Goal: Task Accomplishment & Management: Complete application form

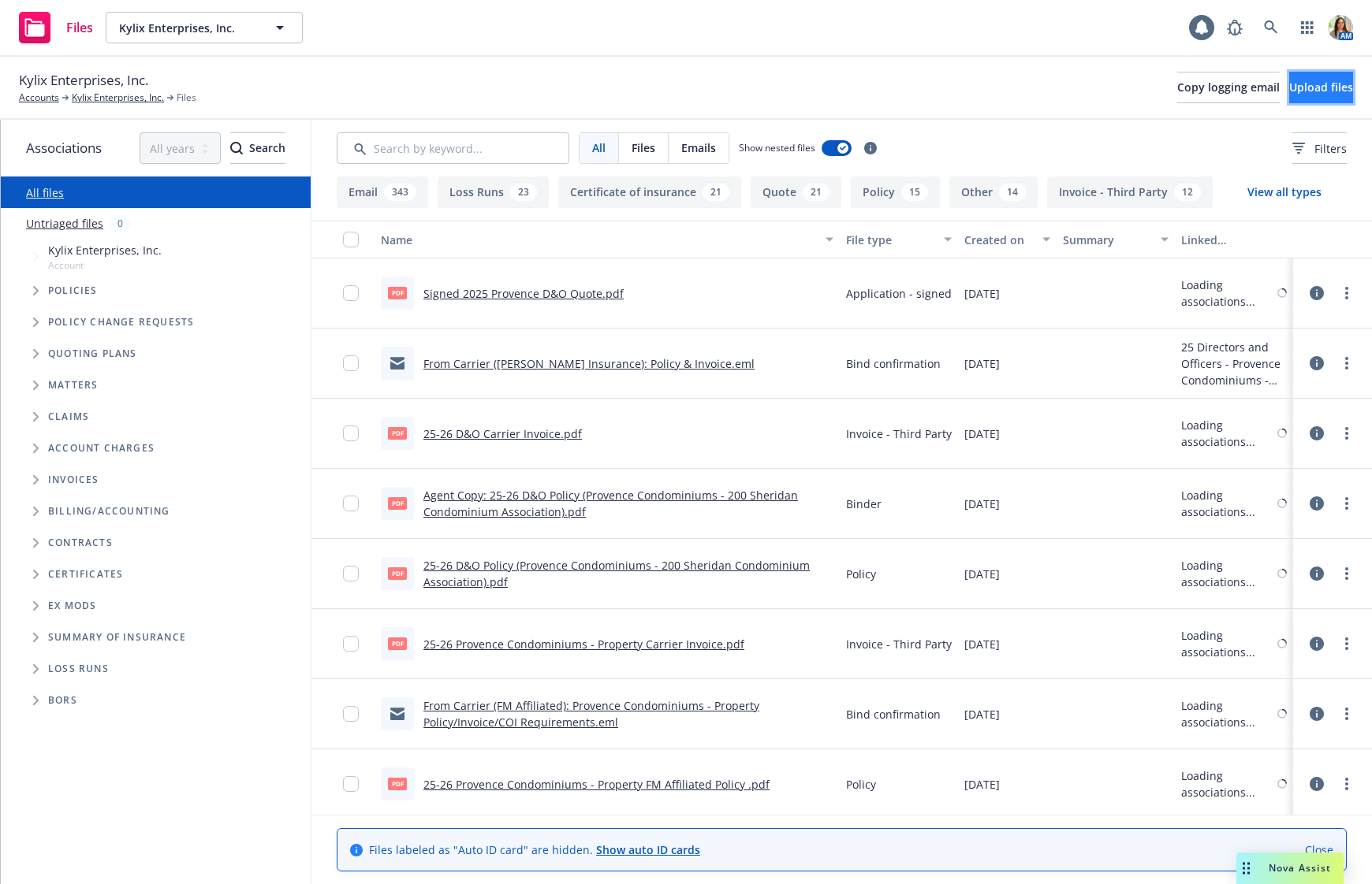
click at [1289, 91] on span "Upload files" at bounding box center [1320, 87] width 64 height 15
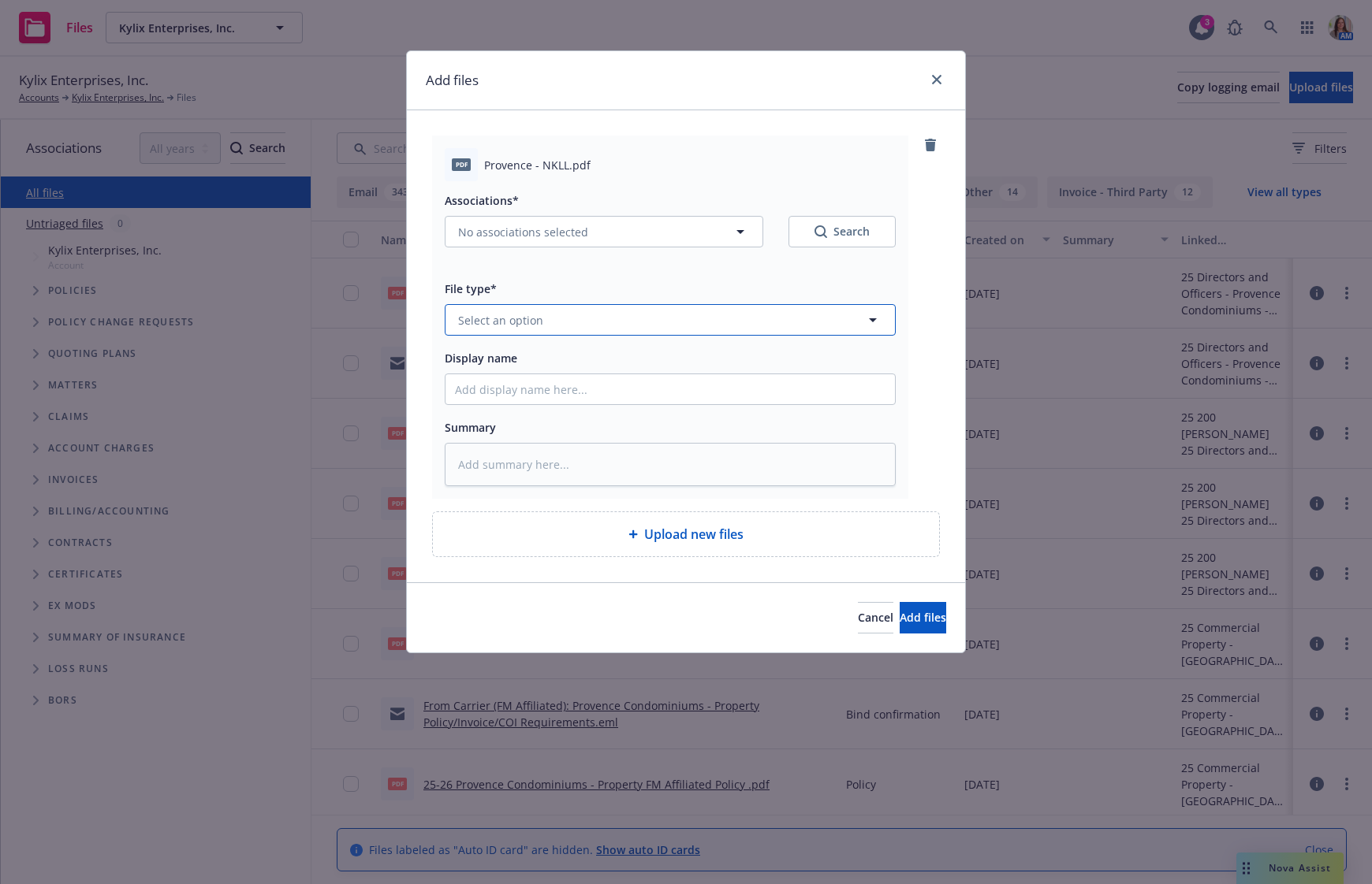
click at [553, 328] on button "Select an option" at bounding box center [670, 320] width 451 height 32
type input "no kno"
click at [567, 396] on div "No Known Loss Letter - signed" at bounding box center [543, 405] width 175 height 23
click at [533, 391] on input "Display name" at bounding box center [670, 389] width 449 height 30
type textarea "x"
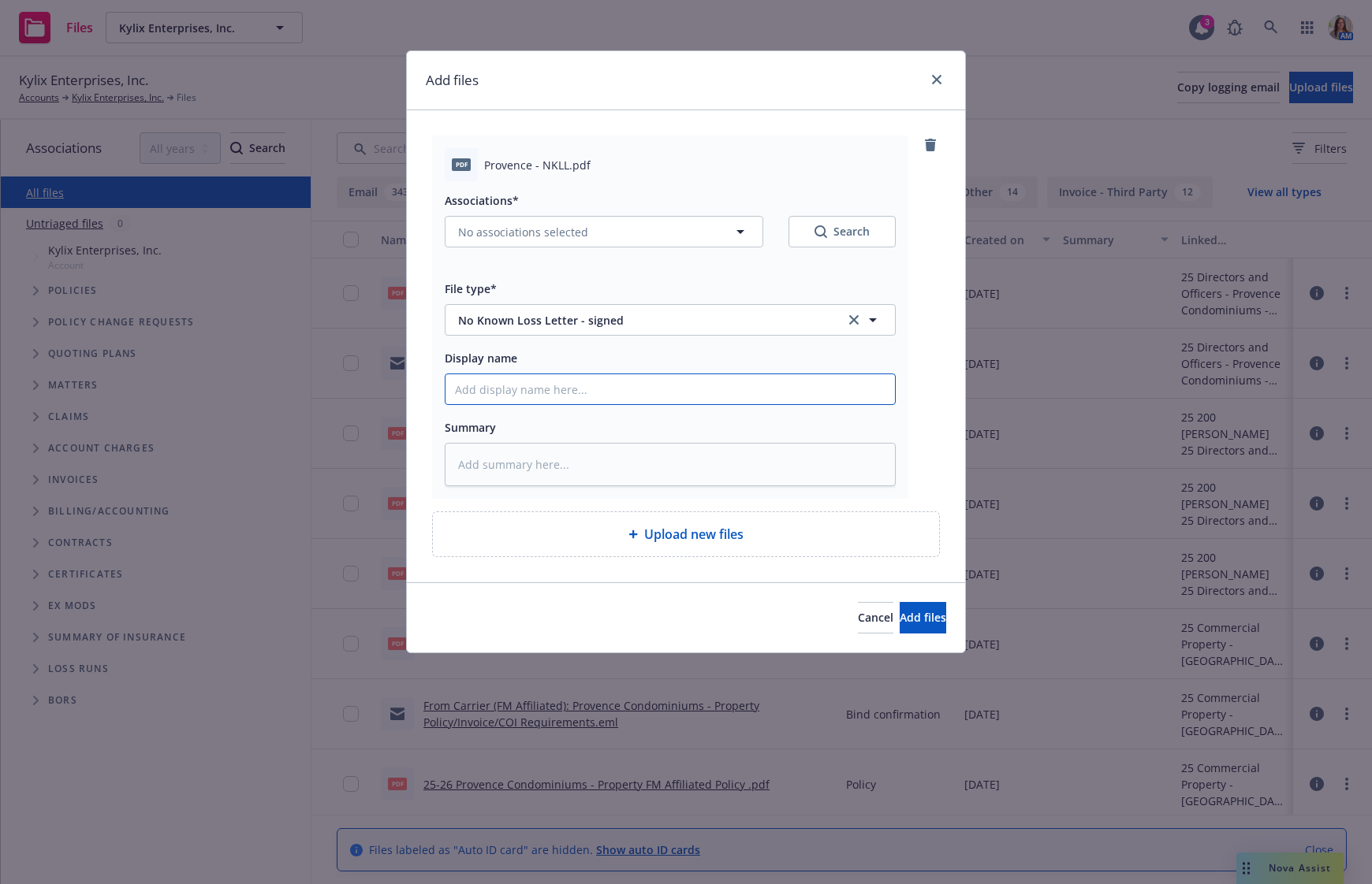
type input "S"
type textarea "x"
type input "Si"
type textarea "x"
type input "Sig"
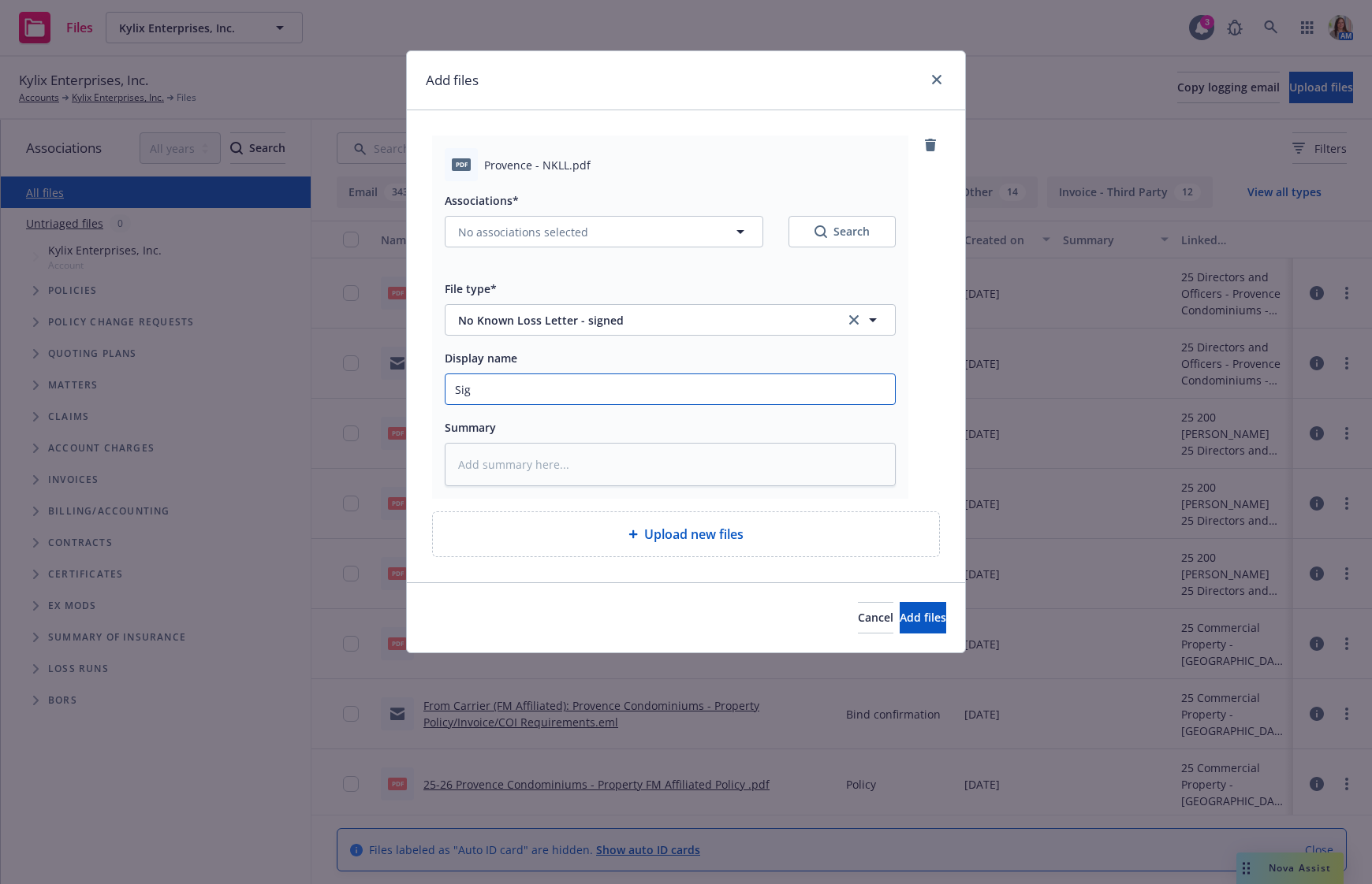
type textarea "x"
type input "Sign"
type textarea "x"
type input "Signe"
type textarea "x"
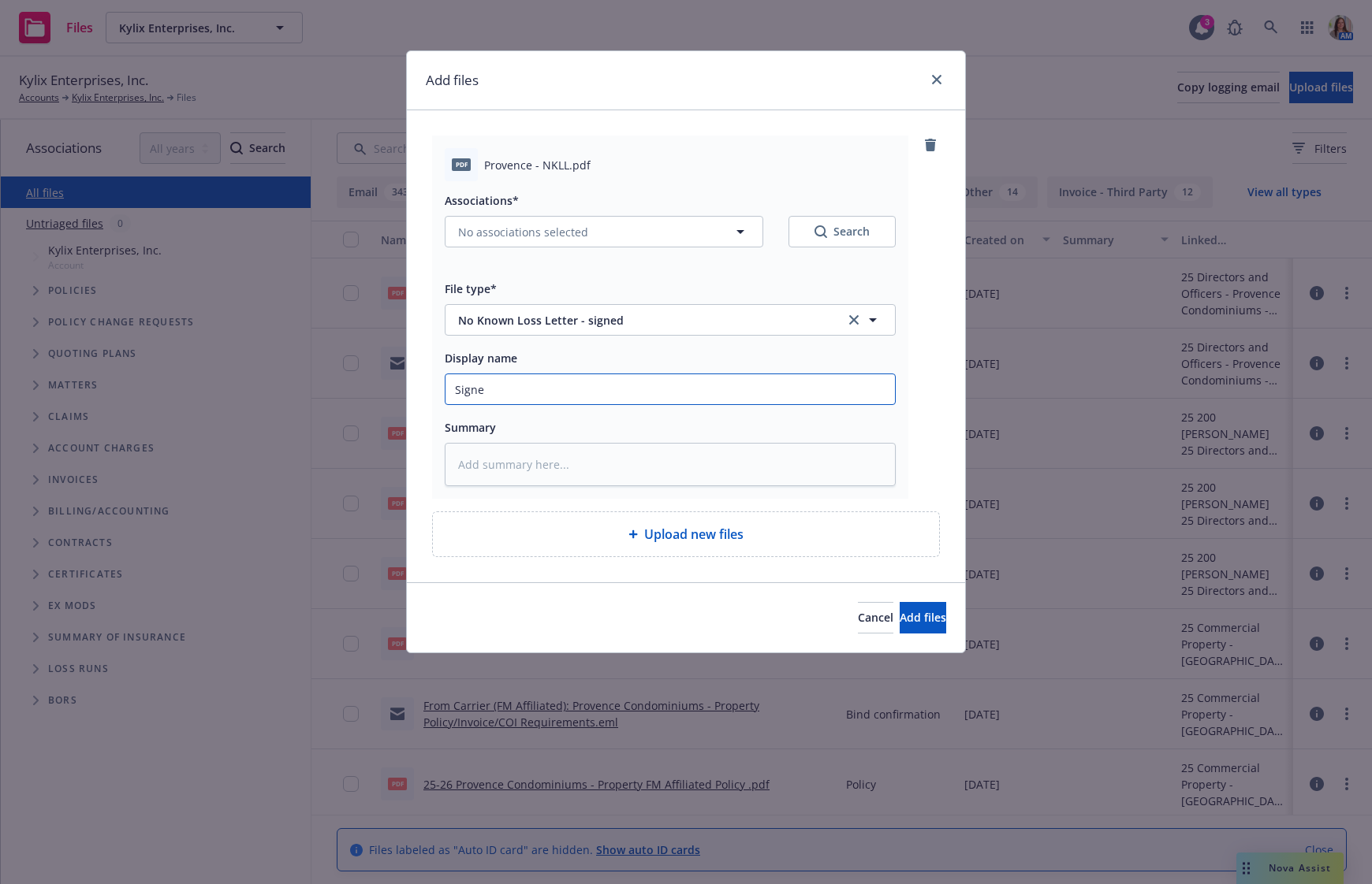
type input "Signed"
type textarea "x"
type input "Signed"
type textarea "x"
type input "Signed N"
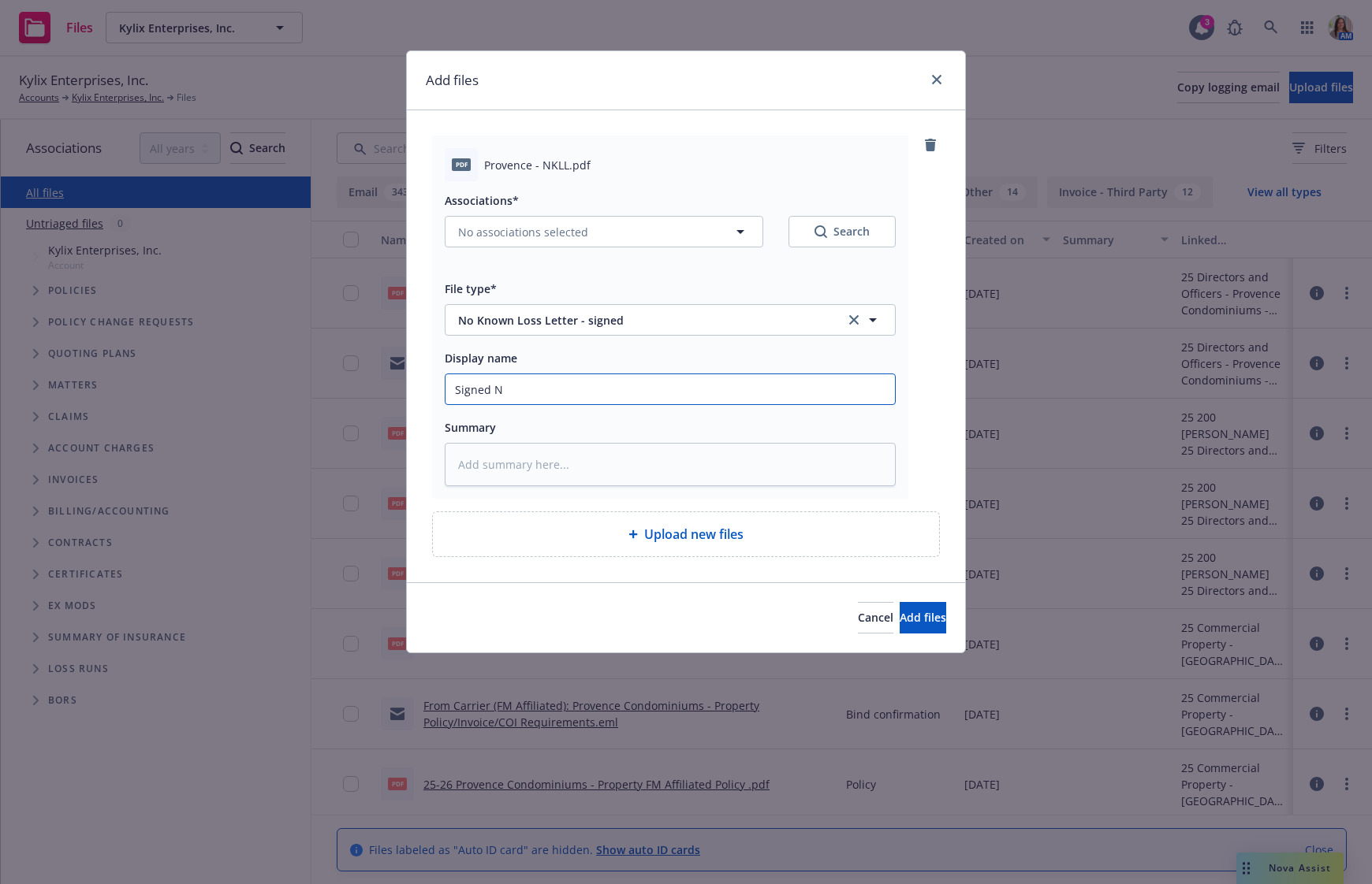
type textarea "x"
type input "Signed NK"
type textarea "x"
type input "Signed NKL"
type textarea "x"
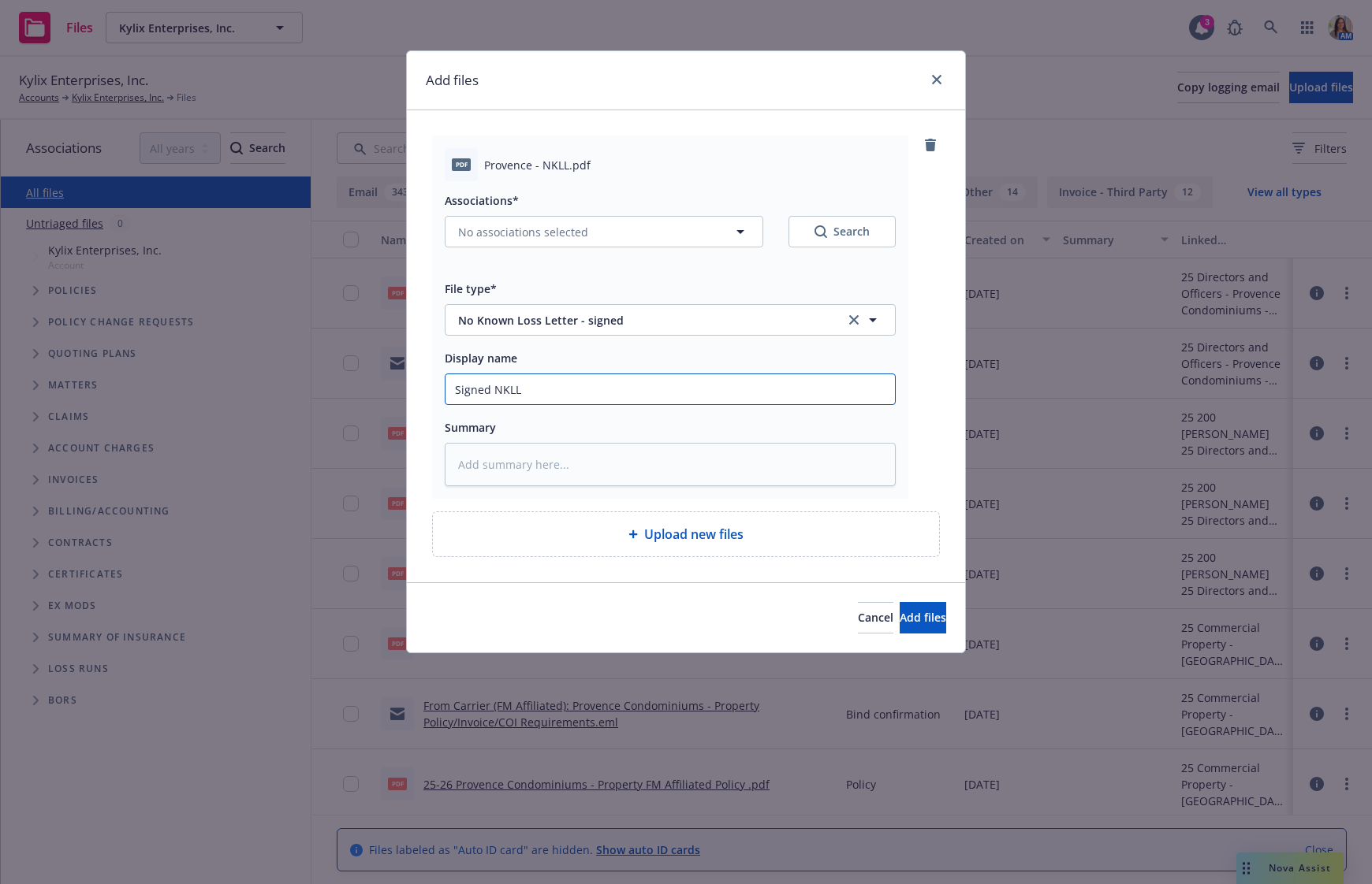
type input "Signed NKLL"
type textarea "x"
type input "Signed NKLL fo"
type textarea "x"
type input "Signed NKLL for"
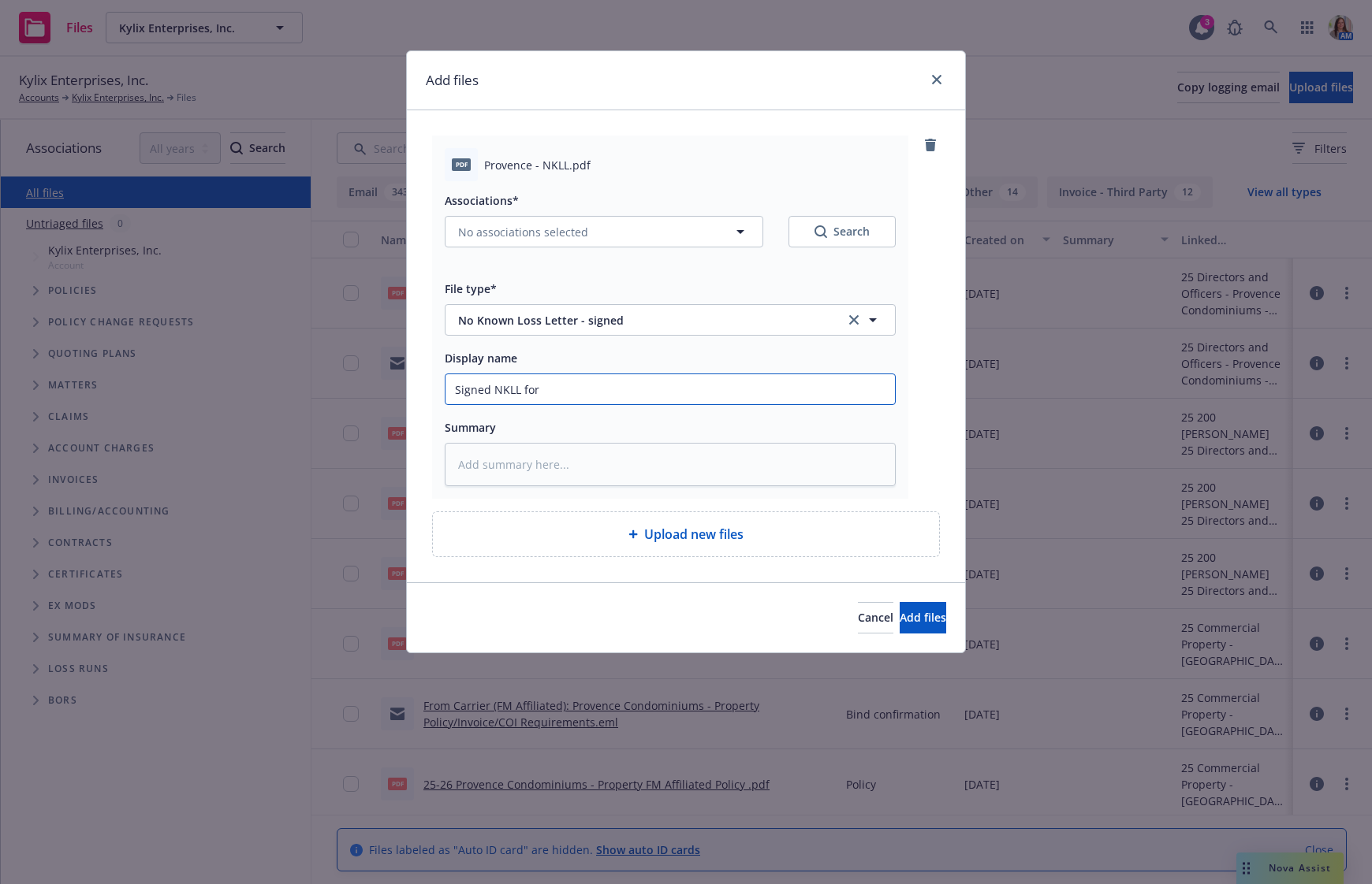
type textarea "x"
type input "Signed NKLL for"
type textarea "x"
type input "Signed NKLL for 9"
type textarea "x"
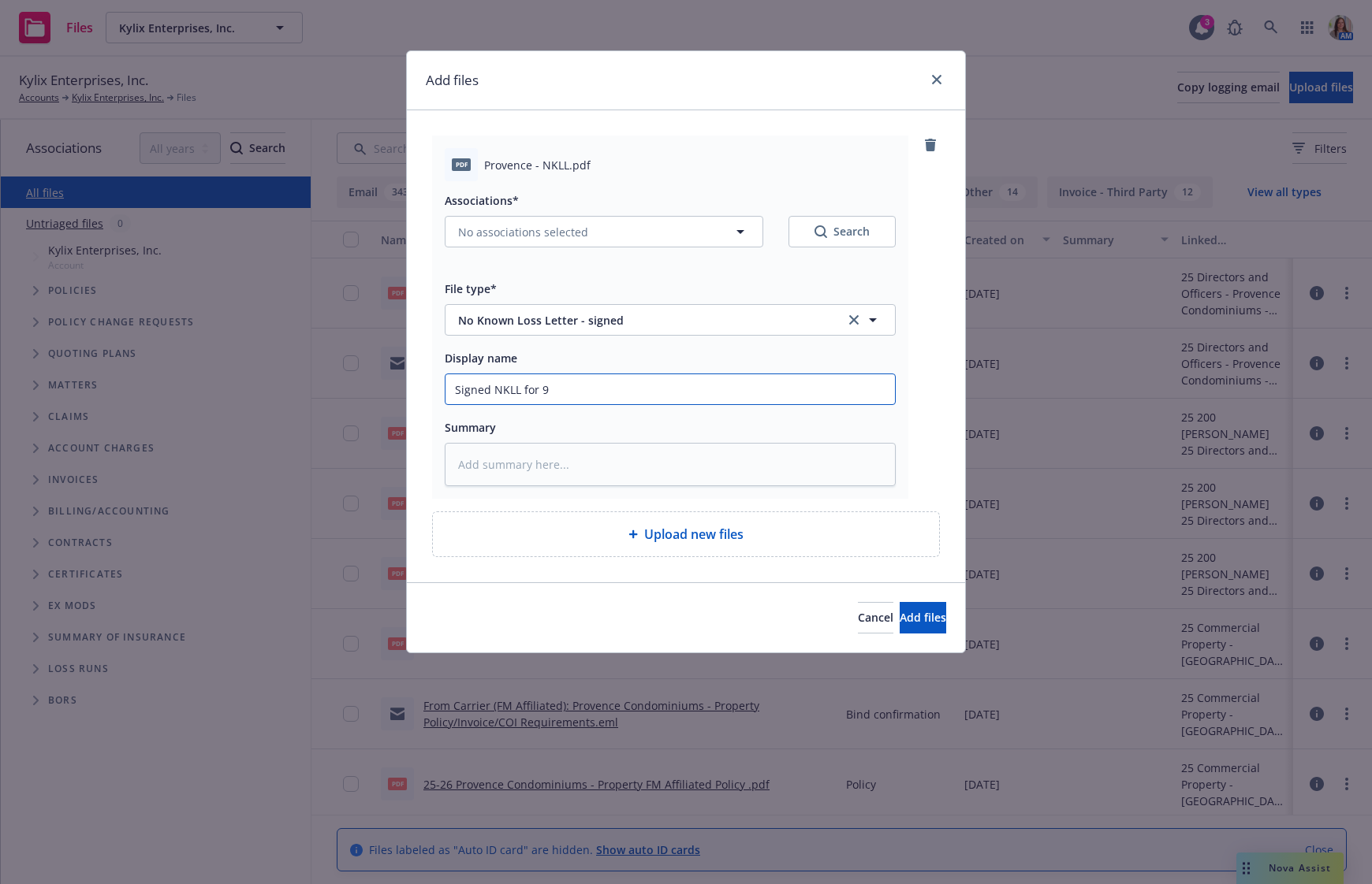
type input "Signed NKLL for 9/"
type textarea "x"
type input "Signed NKLL for 9/1"
type textarea "x"
type input "Signed NKLL for 9/1/"
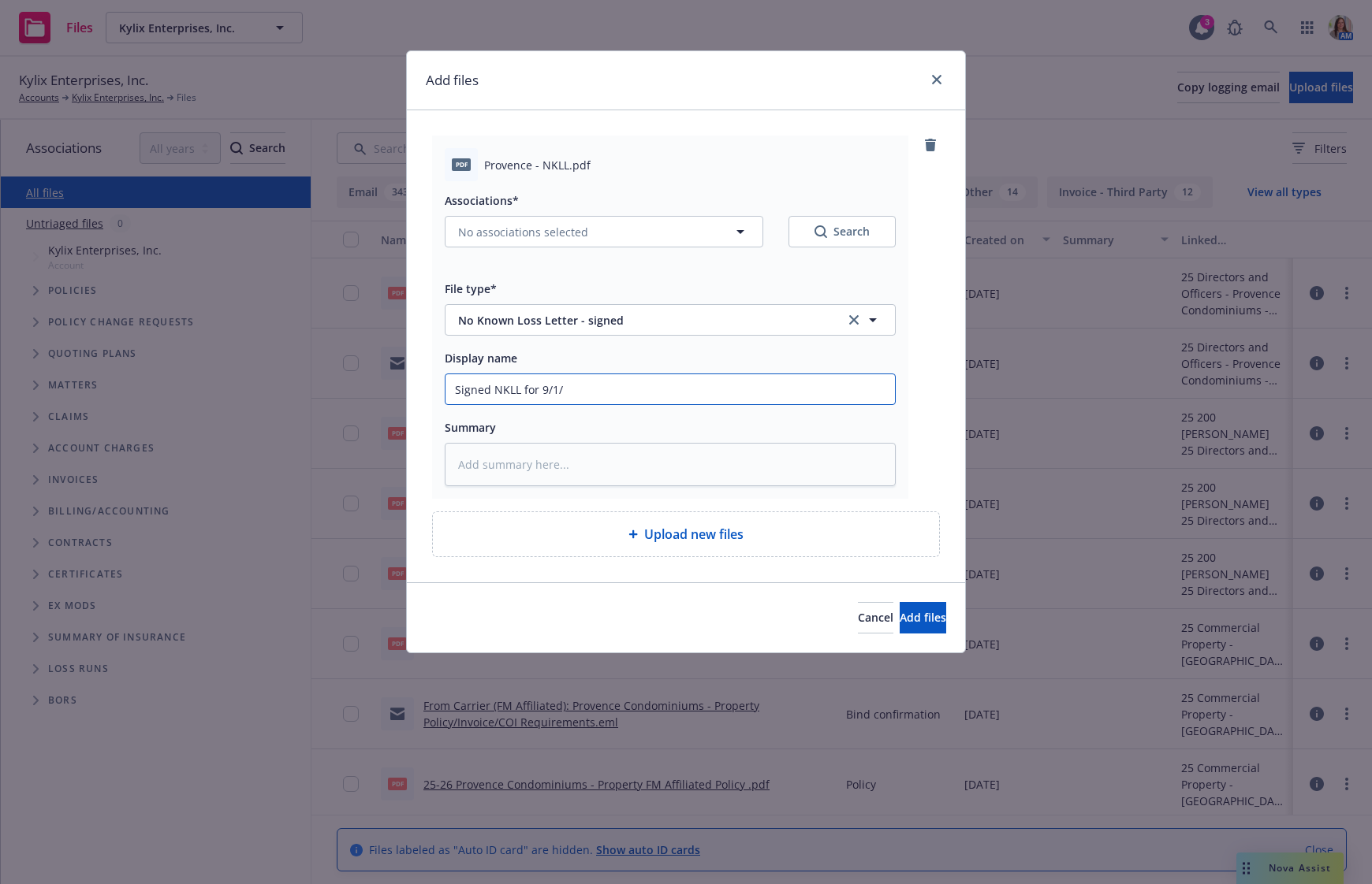
type textarea "x"
type input "Signed NKLL for [DATE]"
type textarea "x"
type input "Signed NKLL for [DATE]"
type textarea "x"
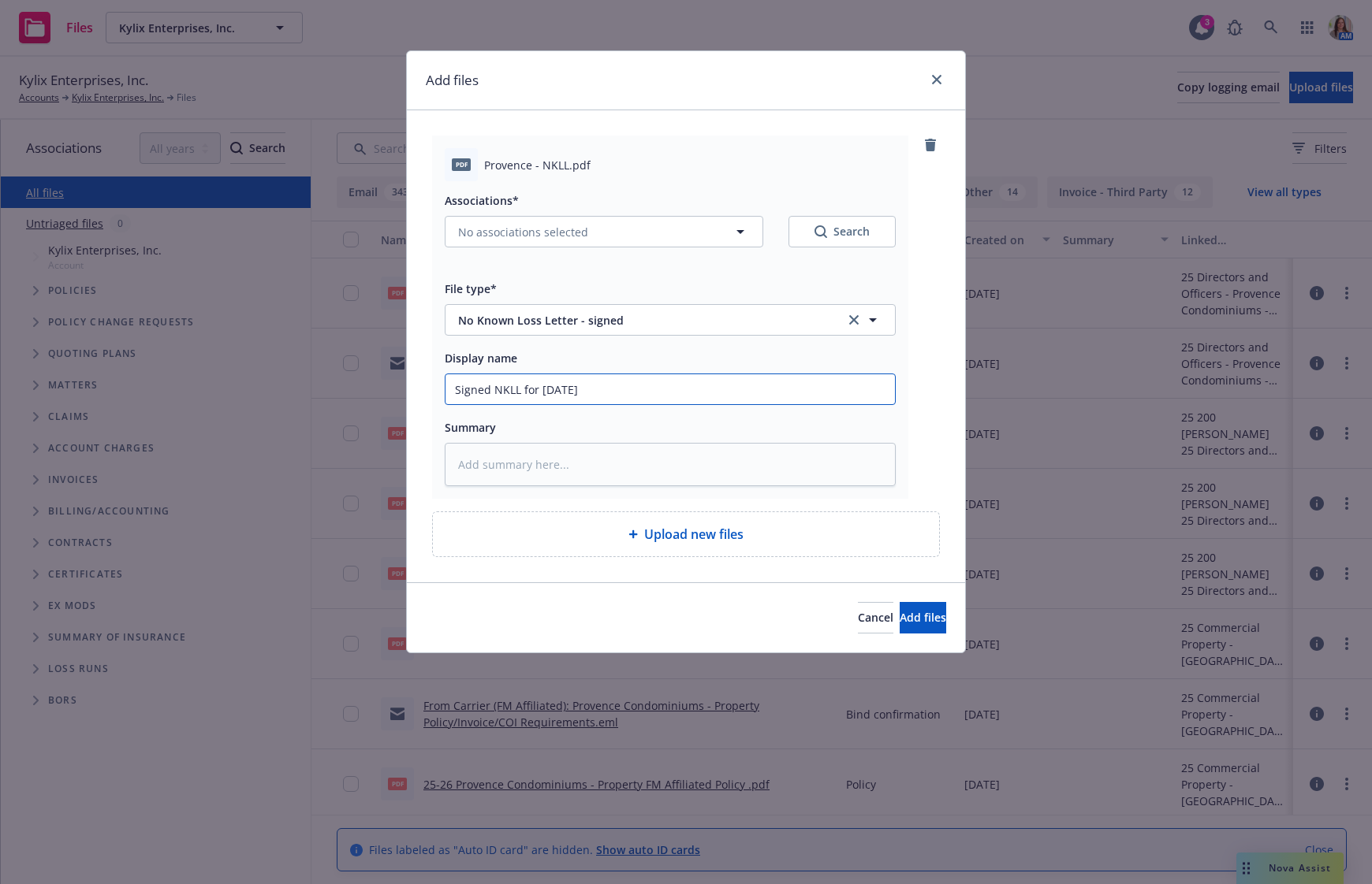
type input "Signed NKLL for [DATE] b"
type textarea "x"
type input "Signed NKLL for [DATE] bi"
type textarea "x"
type input "Signed NKLL for [DATE] bin"
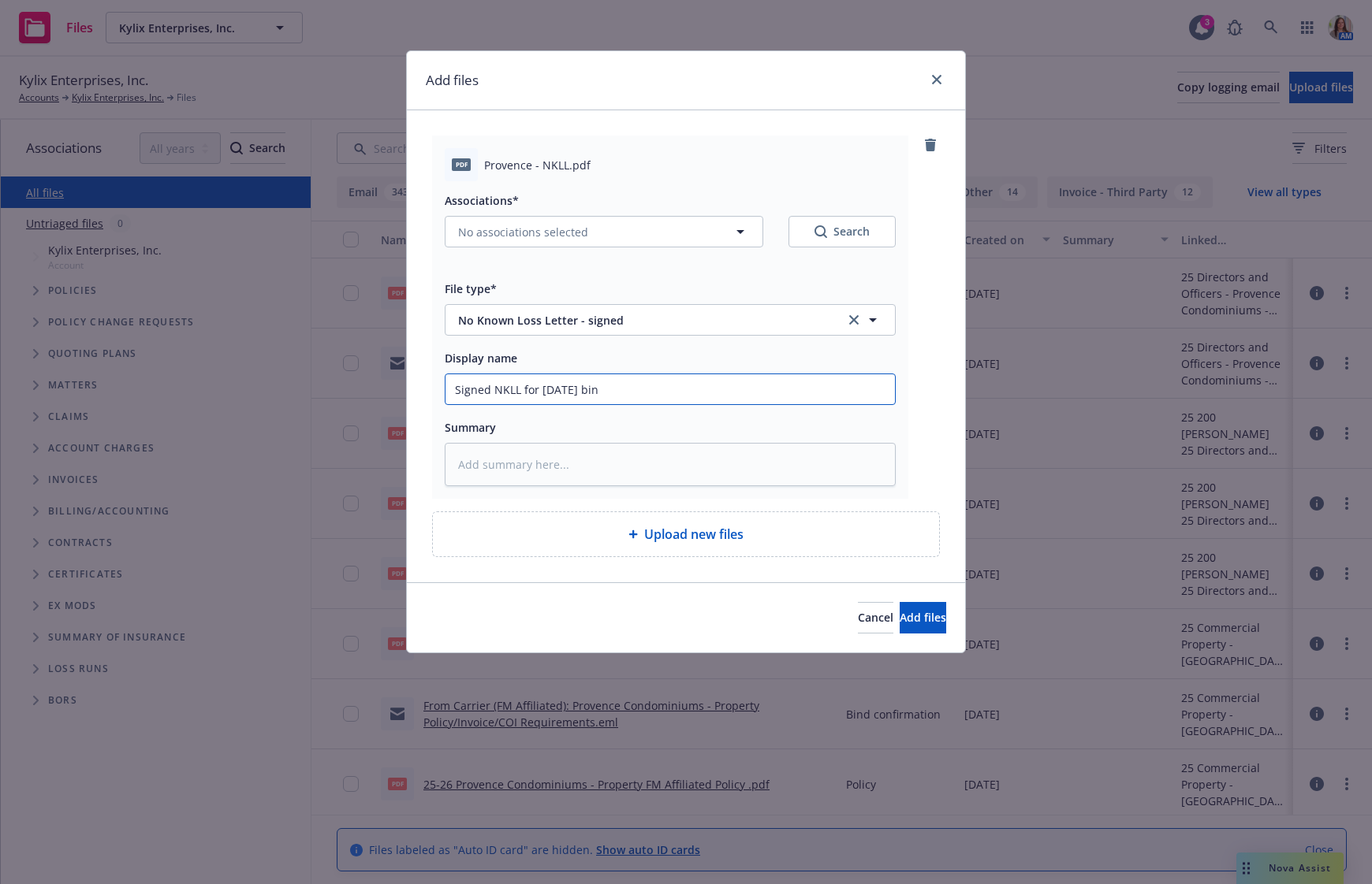
type textarea "x"
type input "Signed NKLL for [DATE] bind"
type textarea "x"
type input "Signed NKLL for [DATE] bindi"
type textarea "x"
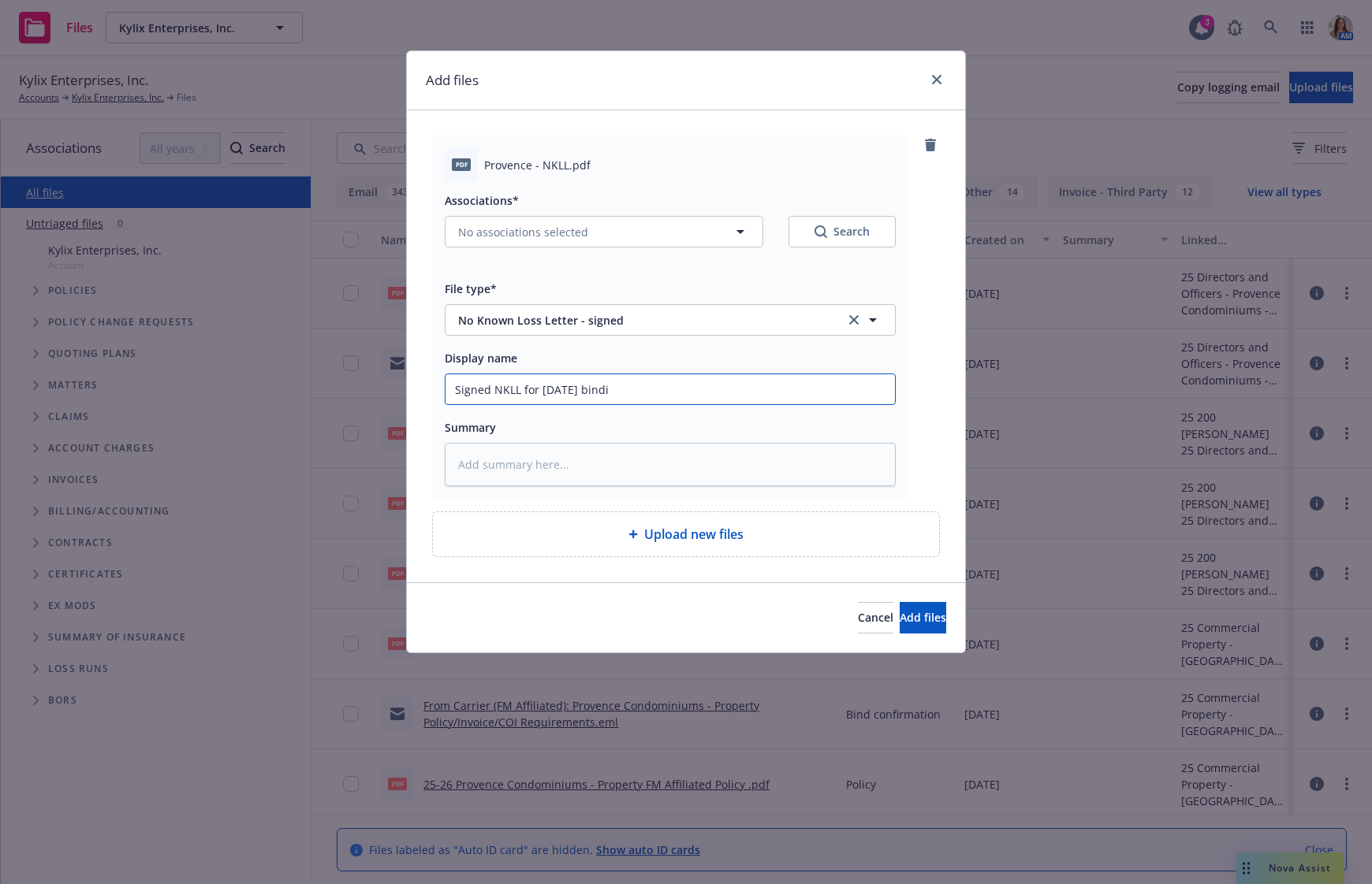
type input "Signed NKLL for [DATE] bindin"
type textarea "x"
type input "Signed NKLL for [DATE] binding"
type textarea "x"
type input "Signed NKLL for [DATE] binding"
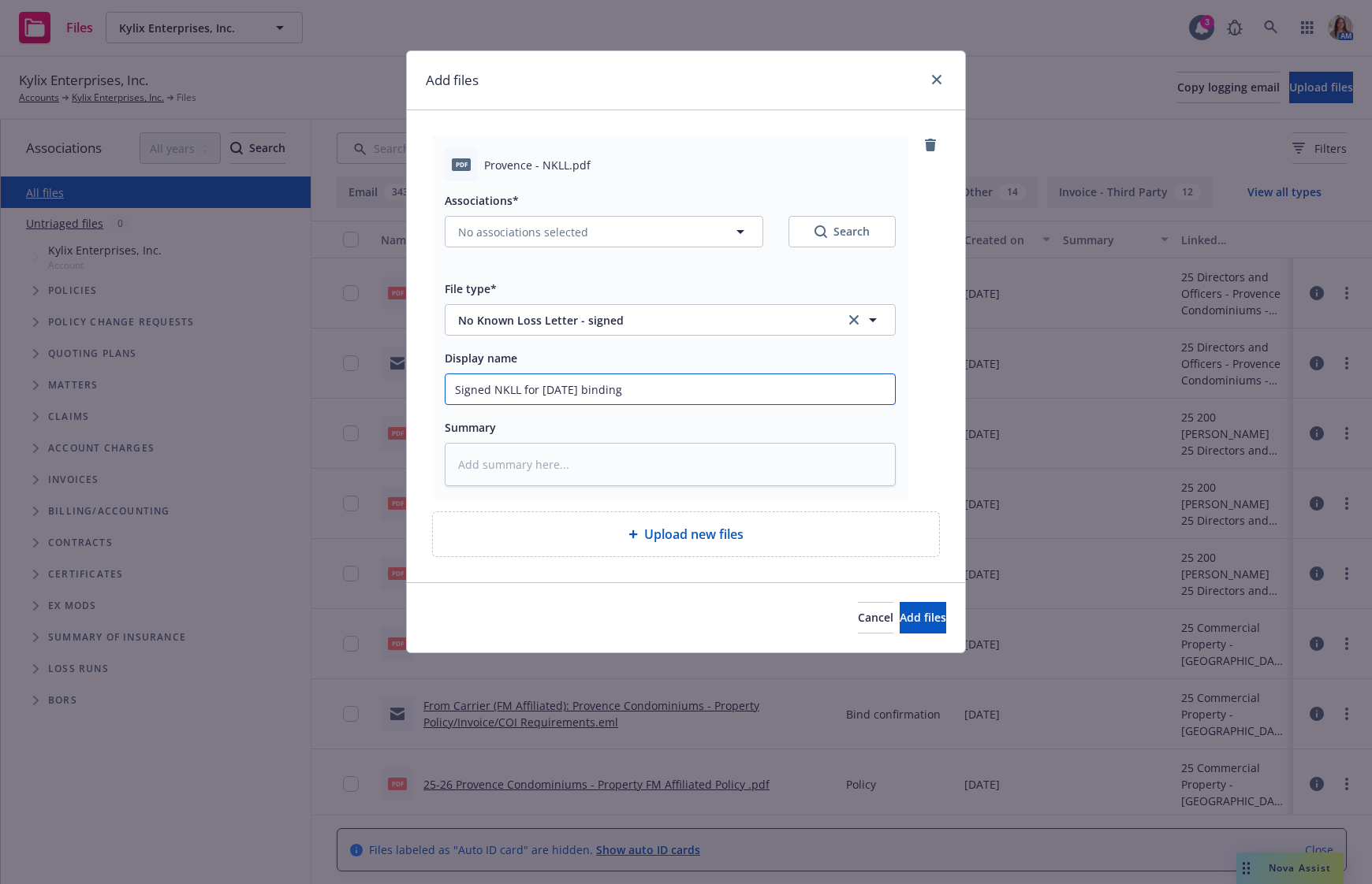
type textarea "x"
type input "Signed NKLL for [DATE] binding f"
type textarea "x"
type input "Signed NKLL for [DATE] binding fo"
type textarea "x"
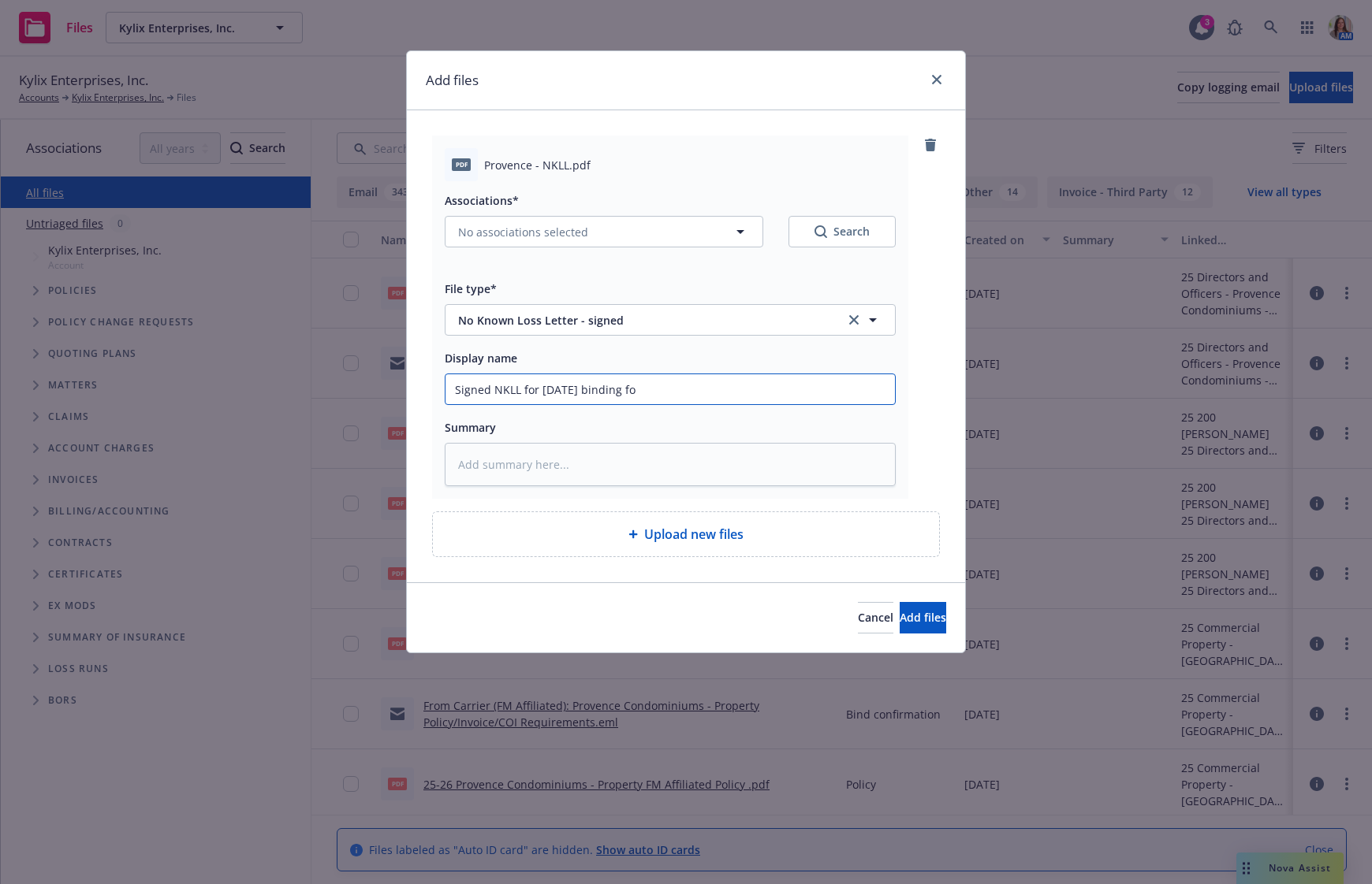
type input "Signed NKLL for [DATE] binding for"
type textarea "x"
type input "Signed NKLL for [DATE] binding for"
type textarea "x"
type input "Signed NKLL for [DATE] binding for P"
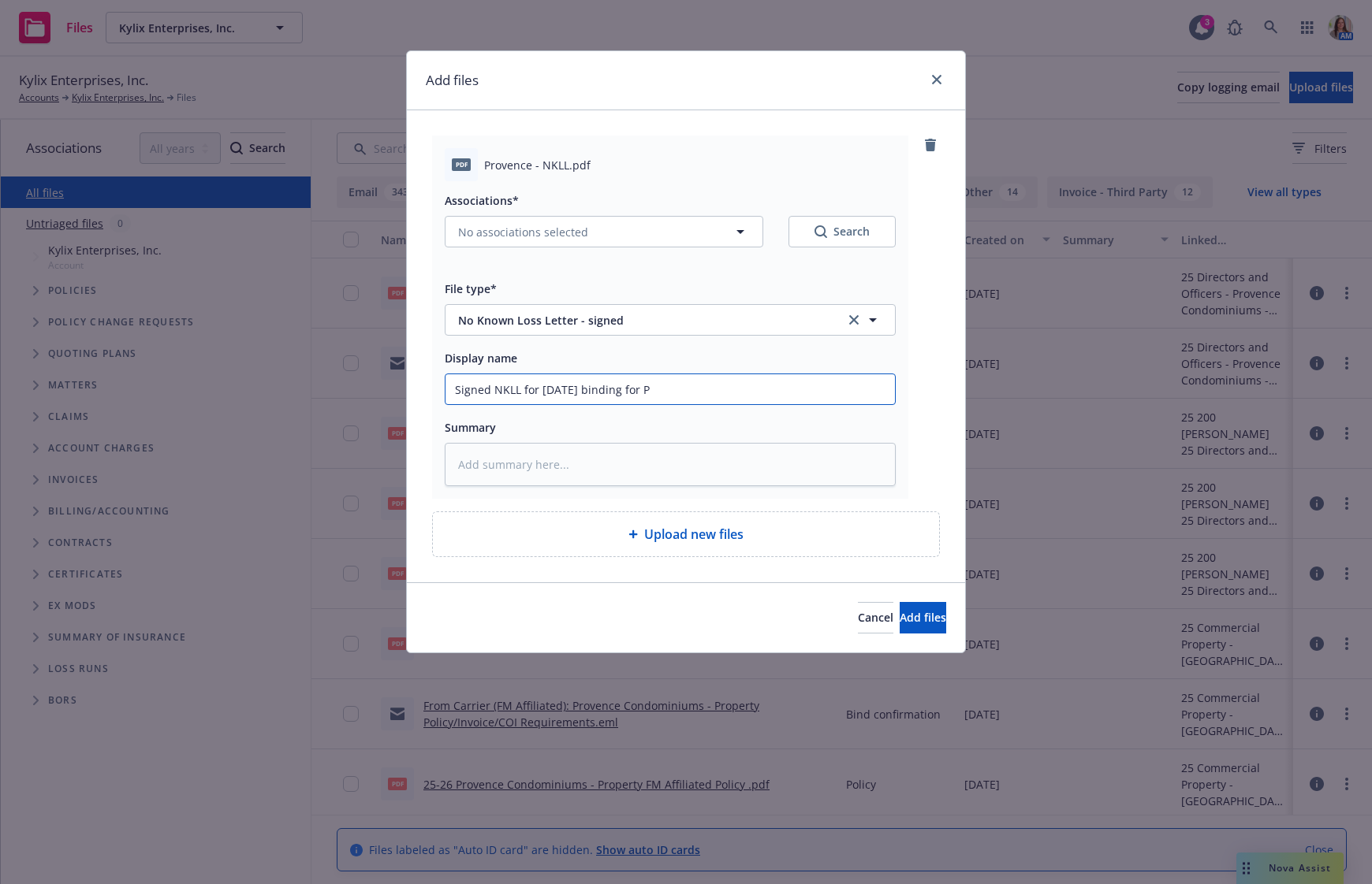
type textarea "x"
type input "Signed NKLL for [DATE] binding for Pr"
type textarea "x"
type input "Signed NKLL for [DATE] binding for Pro"
type textarea "x"
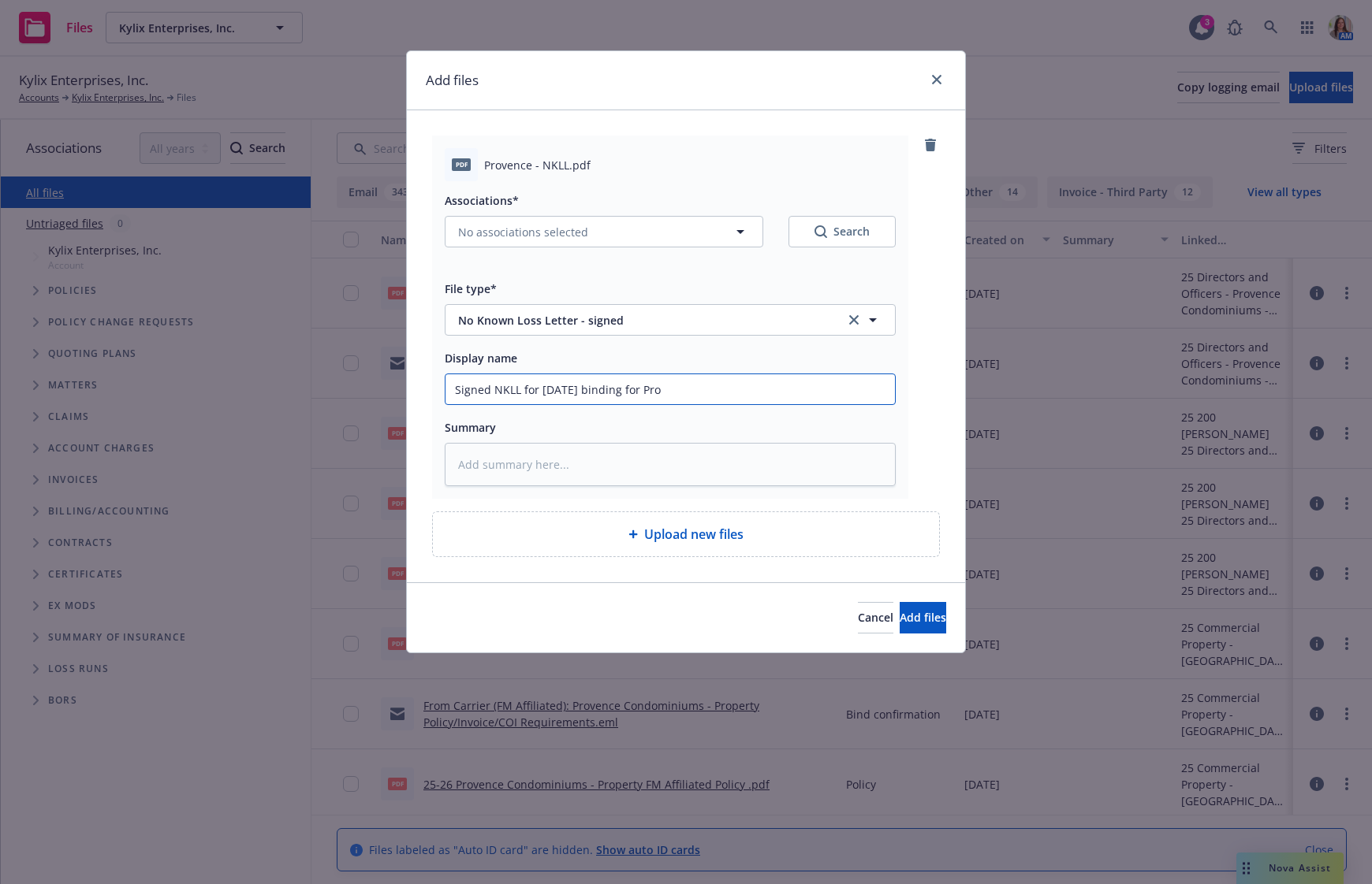
type input "Signed NKLL for [DATE] binding for Prov"
type textarea "x"
type input "Signed NKLL for [DATE] binding for Prove"
type textarea "x"
type input "Signed NKLL for [DATE] binding for Proven"
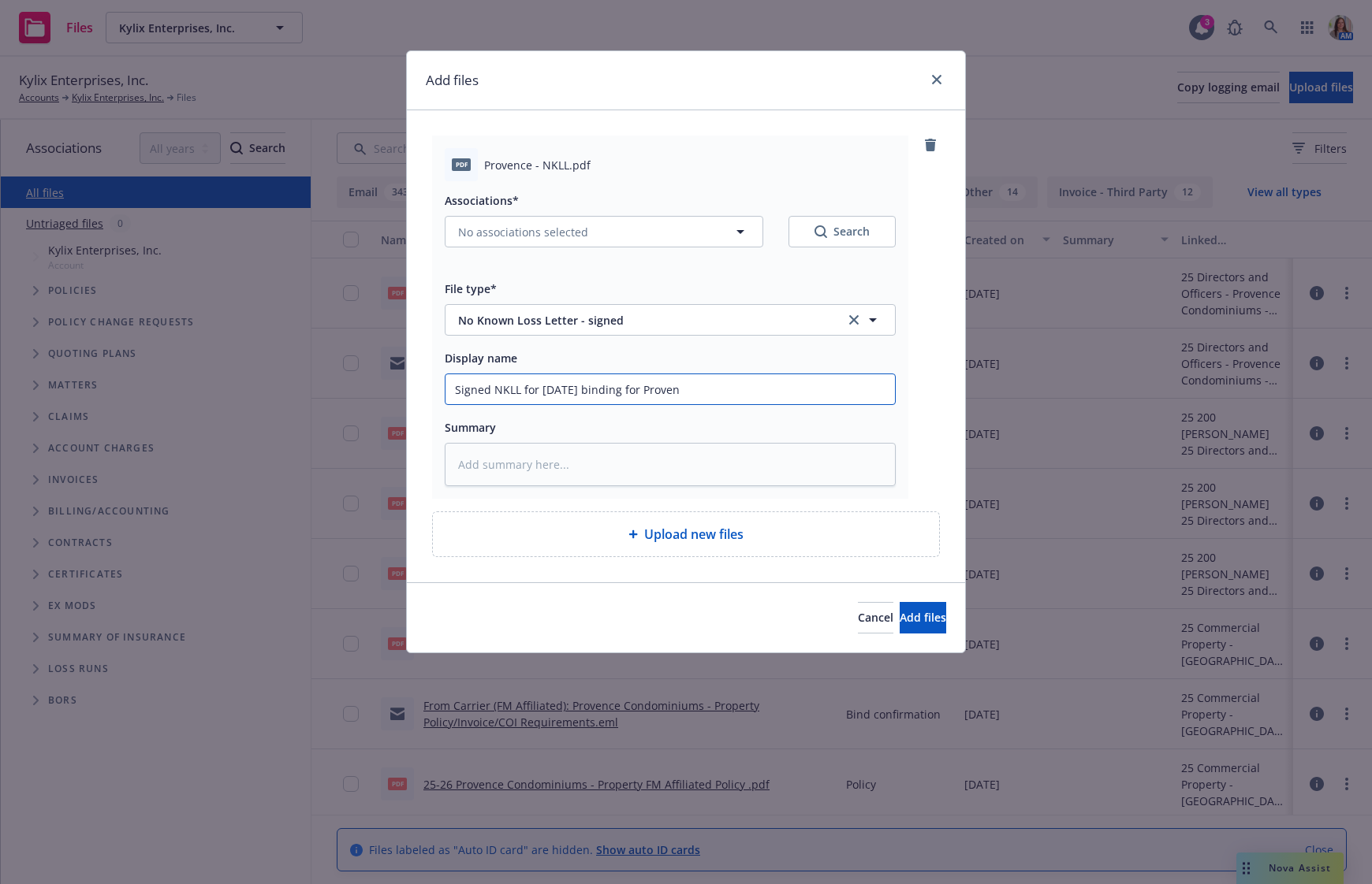
type textarea "x"
type input "Signed NKLL for [DATE] binding for Provenc"
type textarea "x"
type input "Signed NKLL for [DATE] binding for [GEOGRAPHIC_DATA]"
type textarea "x"
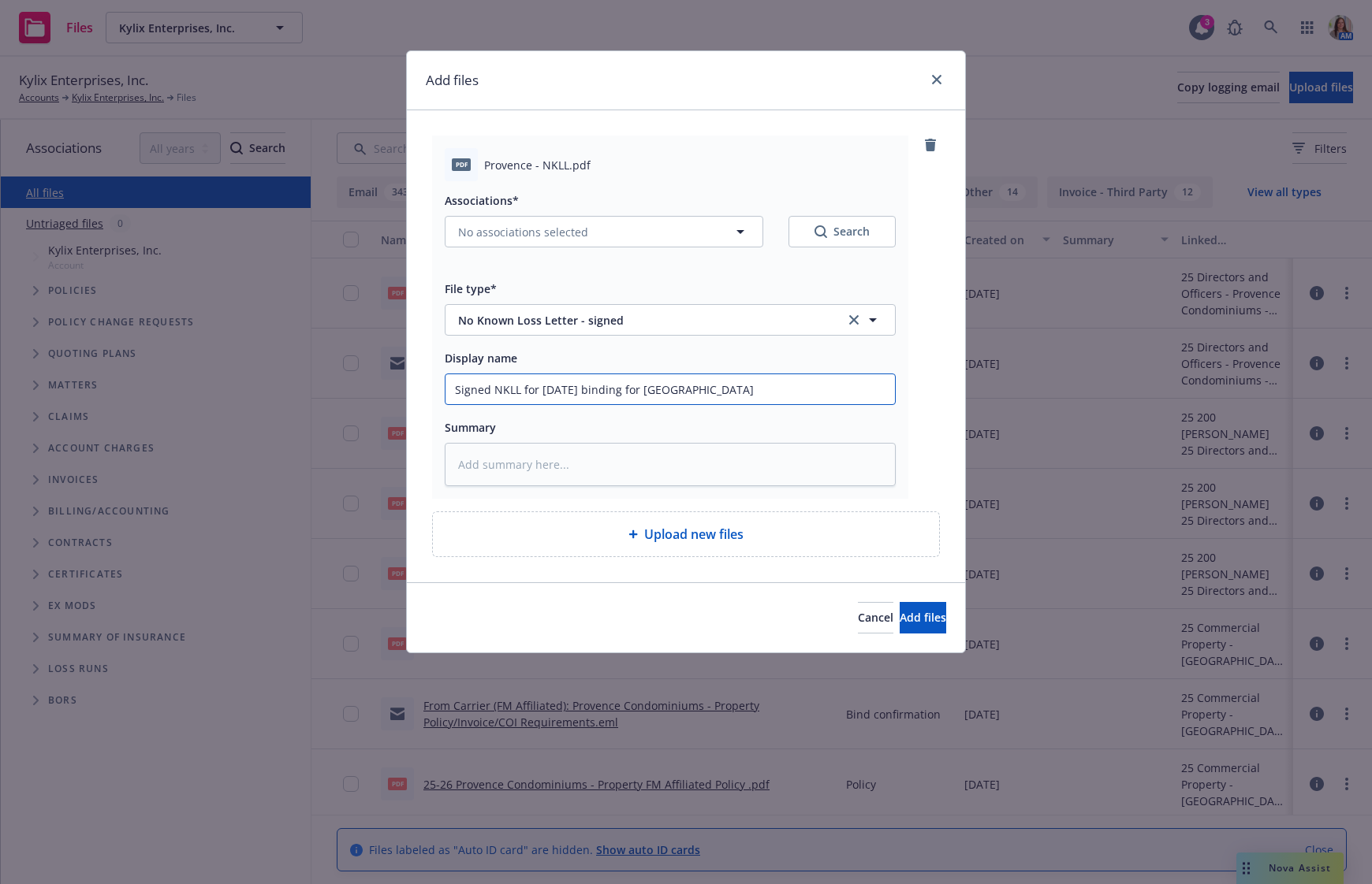
type input "Signed NKLL for [DATE] binding for [GEOGRAPHIC_DATA]"
type textarea "x"
type input "Signed NKLL for [DATE] binding for Provence ("
type textarea "x"
type input "Signed NKLL for [DATE] binding for Provence (2"
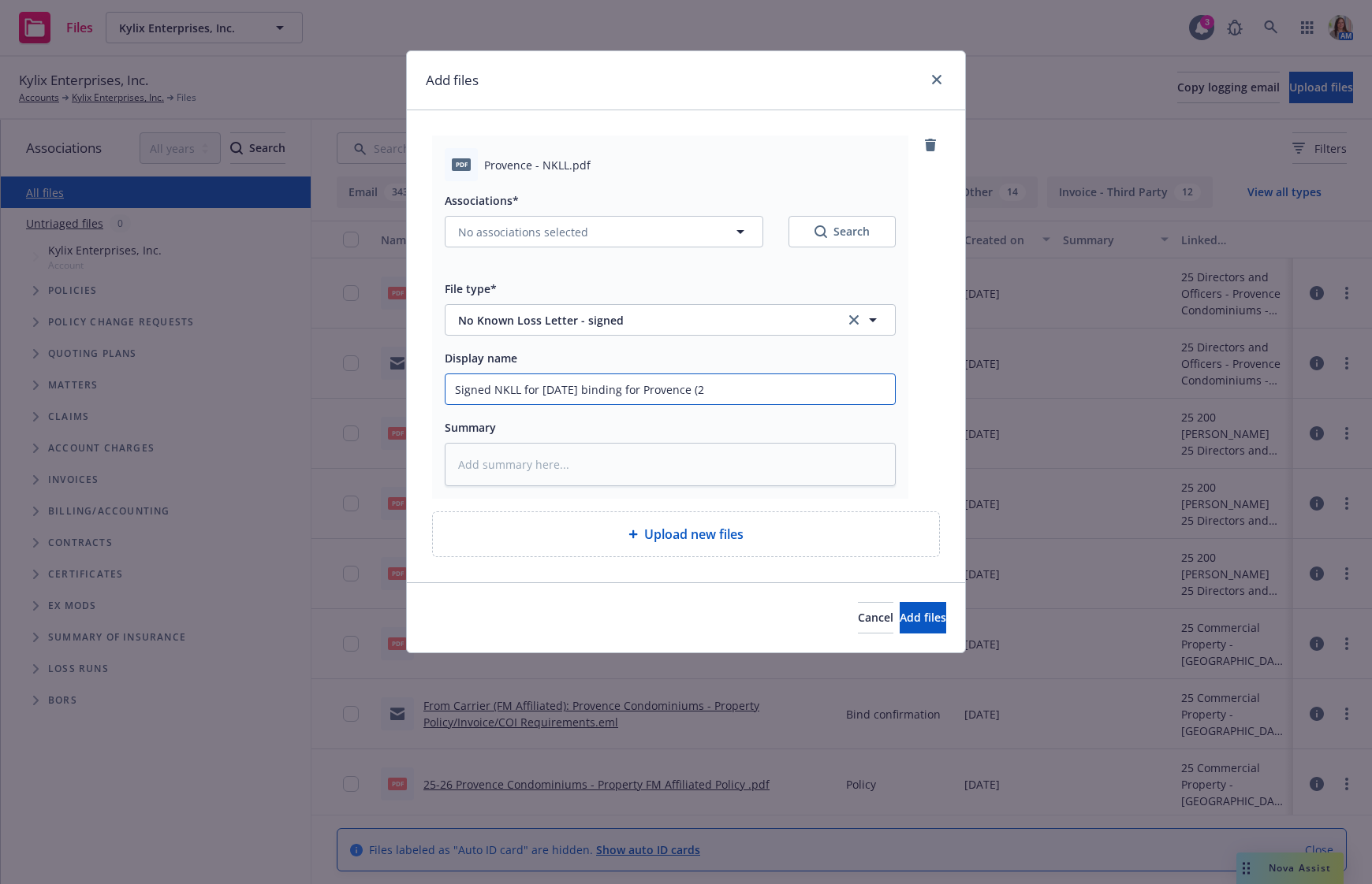
type textarea "x"
type input "Signed NKLL for [DATE] binding for Provence (20"
type textarea "x"
type input "Signed NKLL for [DATE] binding for Provence (200"
type textarea "x"
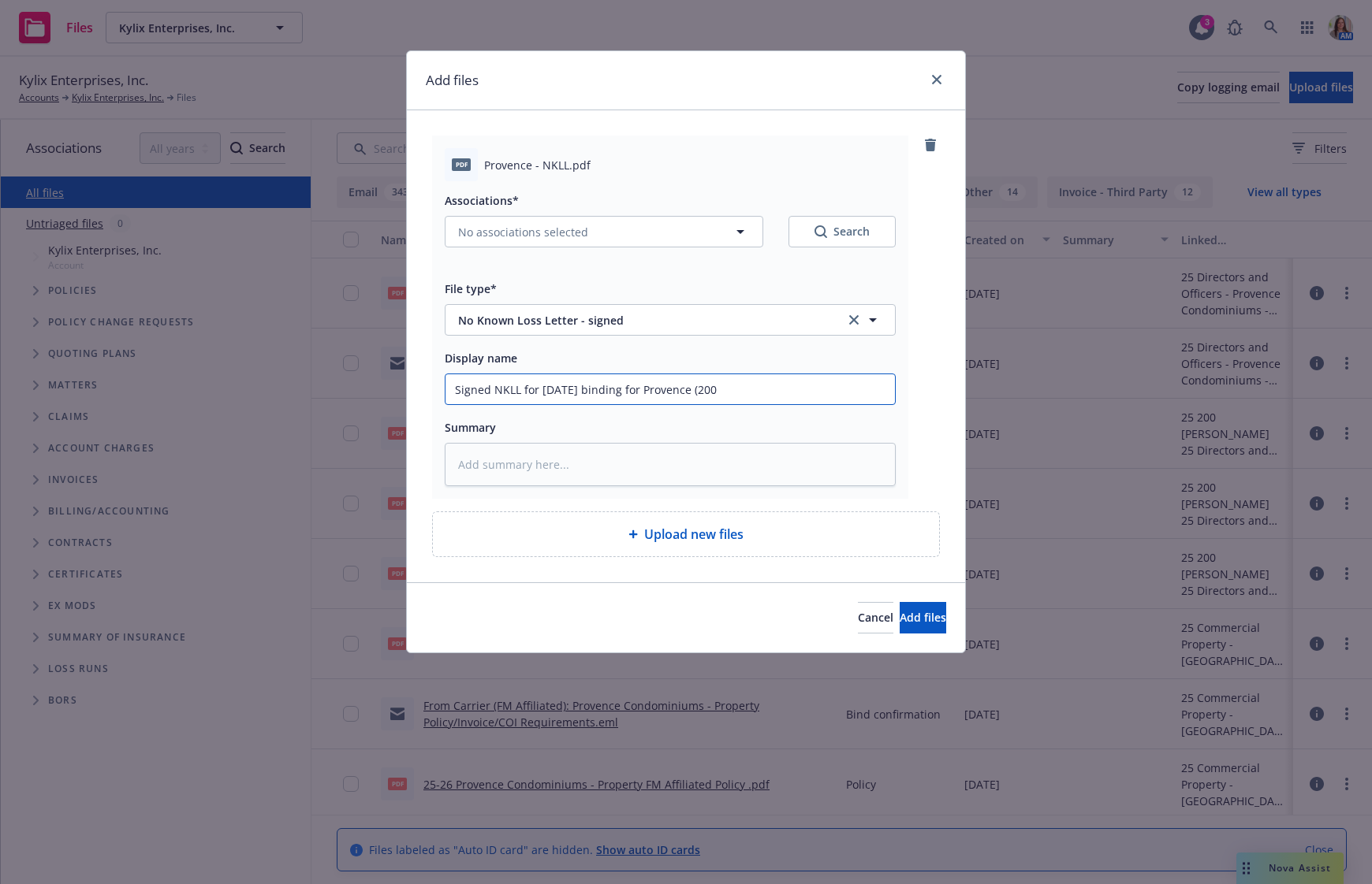
type input "Signed NKLL for [DATE] binding for Provence (200"
type textarea "x"
type input "Signed NKLL for [DATE] binding for Provence (200 S"
type textarea "x"
type input "Signed NKLL for [DATE] binding for Provence (200 She"
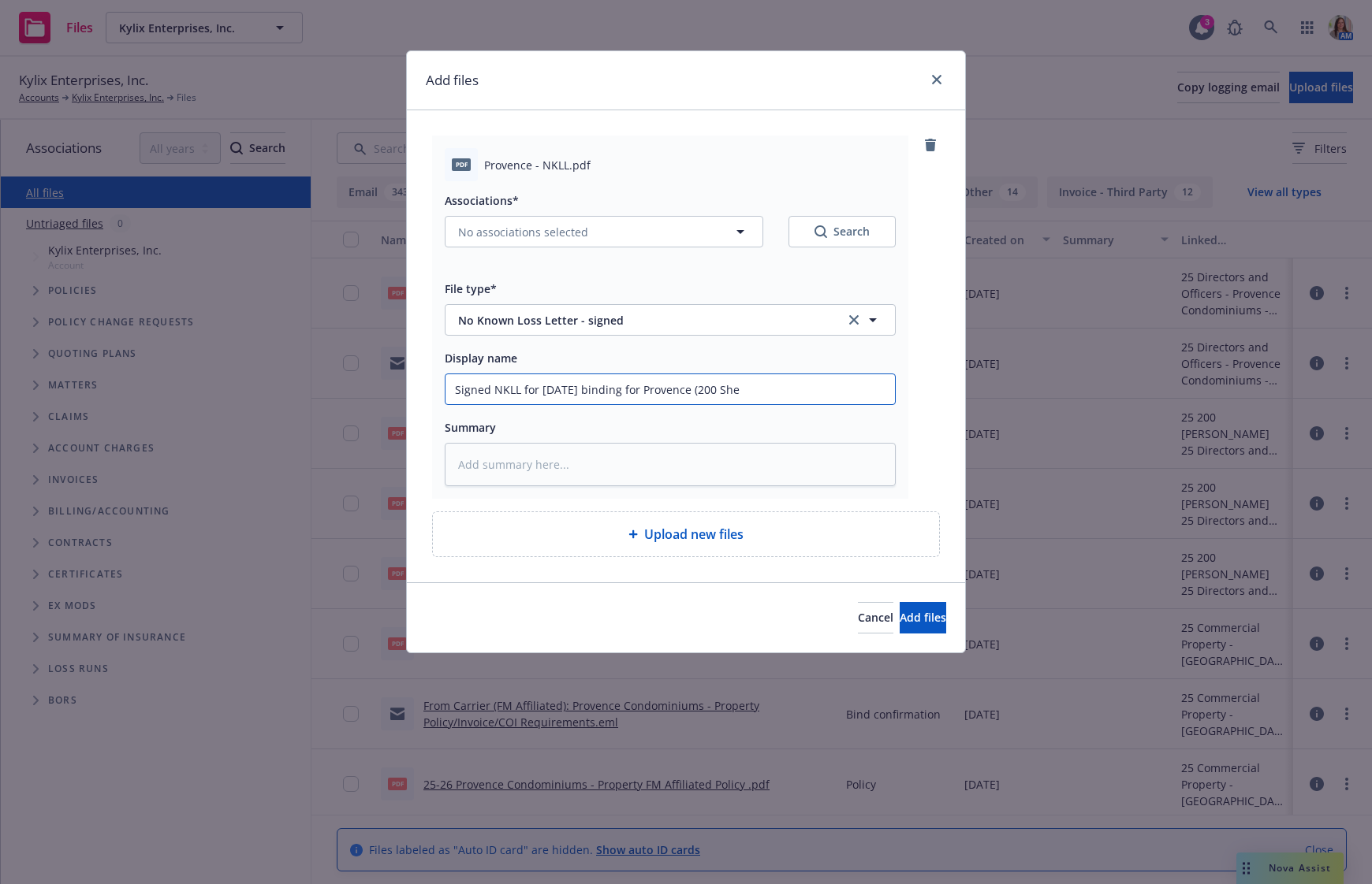
type textarea "x"
type input "Signed NKLL for [DATE] binding for Provence (200 Sher"
type textarea "x"
type input "Signed NKLL for [DATE] binding for Provence (200 [PERSON_NAME]"
type textarea "x"
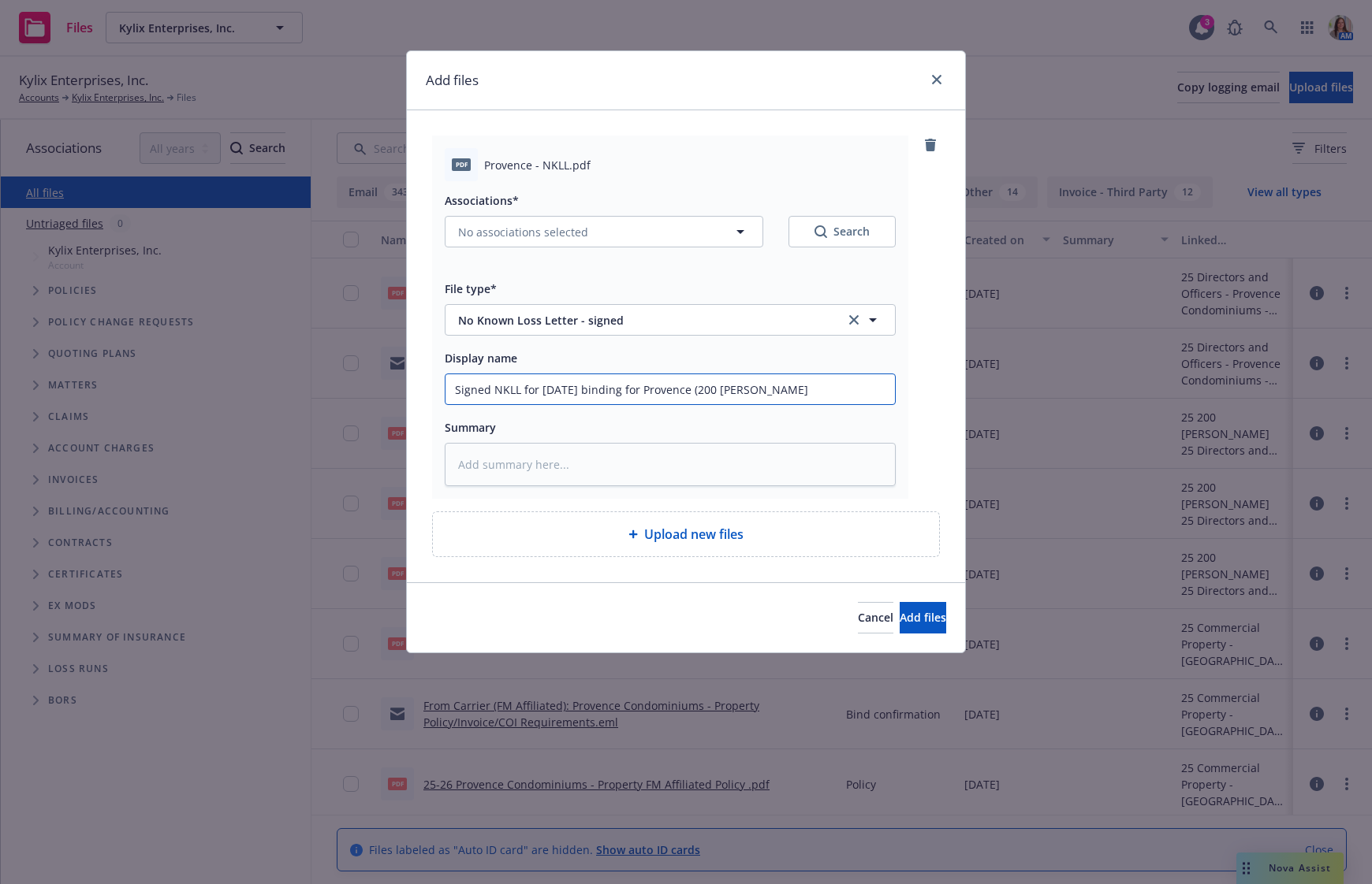
type input "Signed NKLL for [DATE] binding for Provence (200 Sherid"
type textarea "x"
type input "Signed NKLL for [DATE] binding for Provence (200 [PERSON_NAME]"
type textarea "x"
type input "Signed NKLL for [DATE] binding for Provence (200 Sheridan"
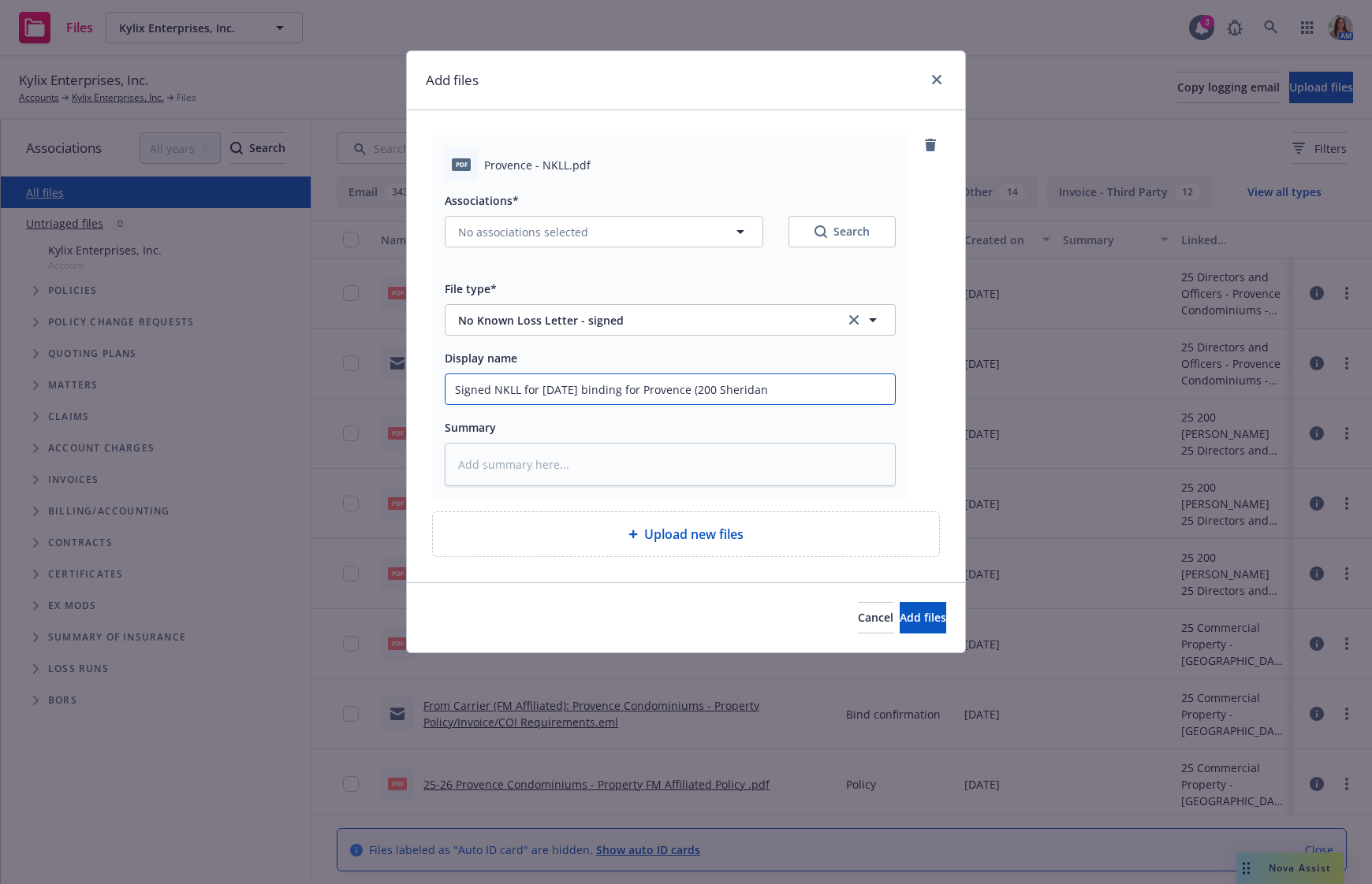
type textarea "x"
type input "Signed NKLL for [DATE] binding for Provence (200 Sheridan"
type textarea "x"
type input "Signed NKLL for [DATE] binding for Provence (200 Sheridan C"
type textarea "x"
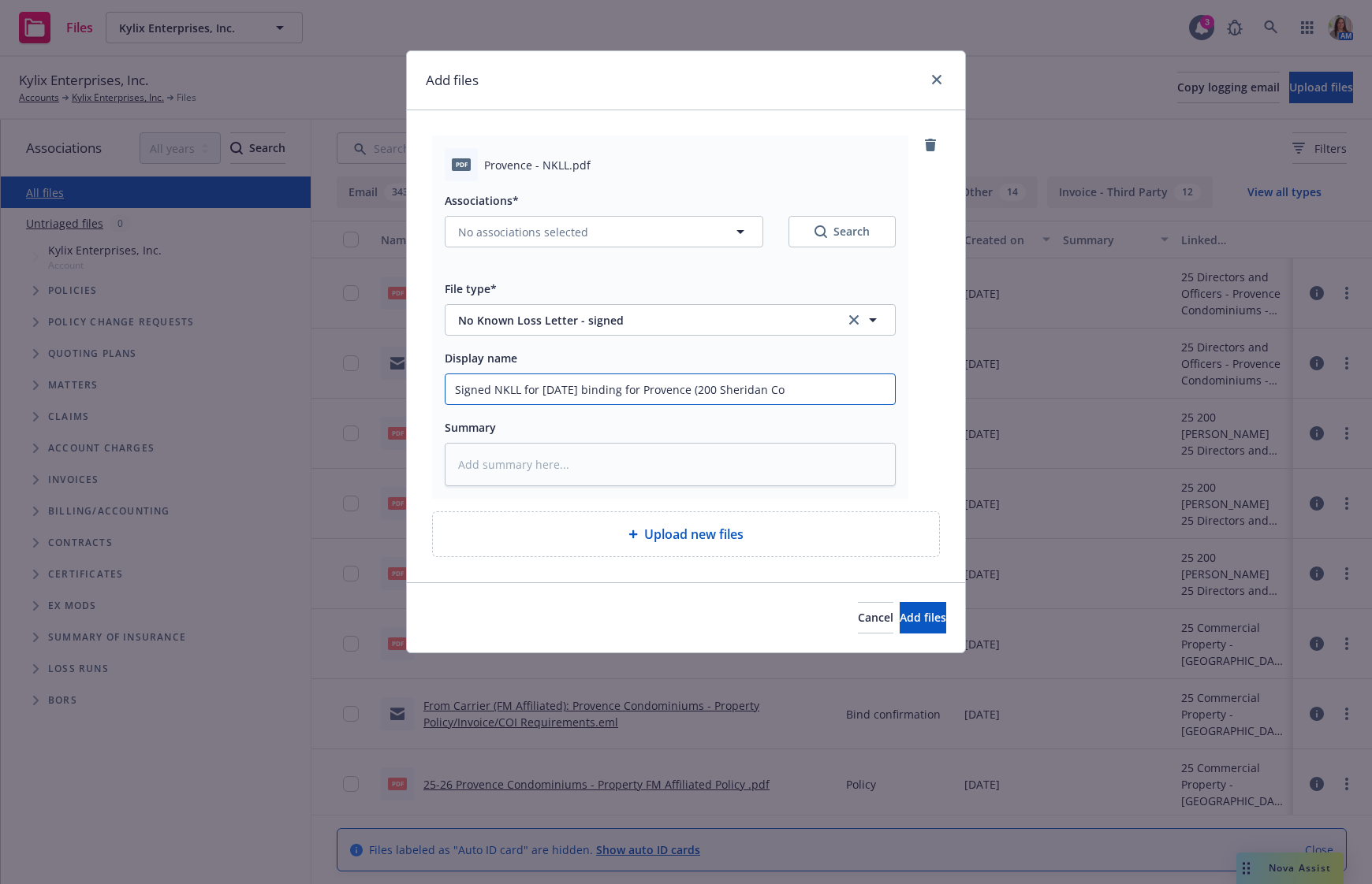
type input "Signed NKLL for [DATE] binding for Provence (200 Sheridan Con"
type textarea "x"
type input "Signed NKLL for [DATE] binding for [GEOGRAPHIC_DATA] (200 Sheridan Cond"
type textarea "x"
type input "Signed NKLL for [DATE] binding for Provence (200 Sheridan Condo"
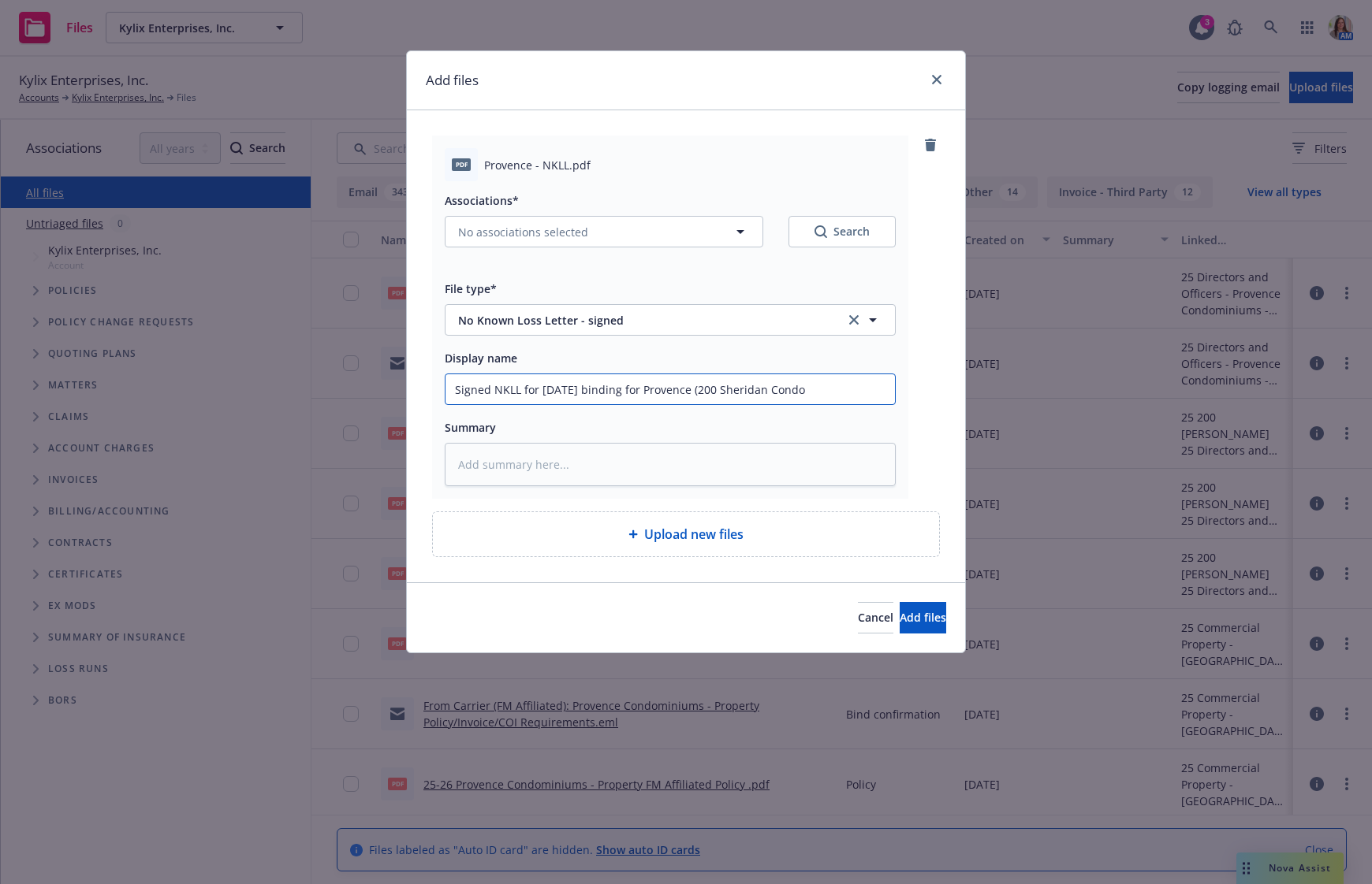
type textarea "x"
type input "Signed NKLL for [DATE] binding for Provence (200 Sheridan Condos"
type textarea "x"
type input "Signed NKLL for [DATE] binding for Provence (200 Sheridan Condos)"
click at [899, 613] on span "Add files" at bounding box center [922, 617] width 46 height 15
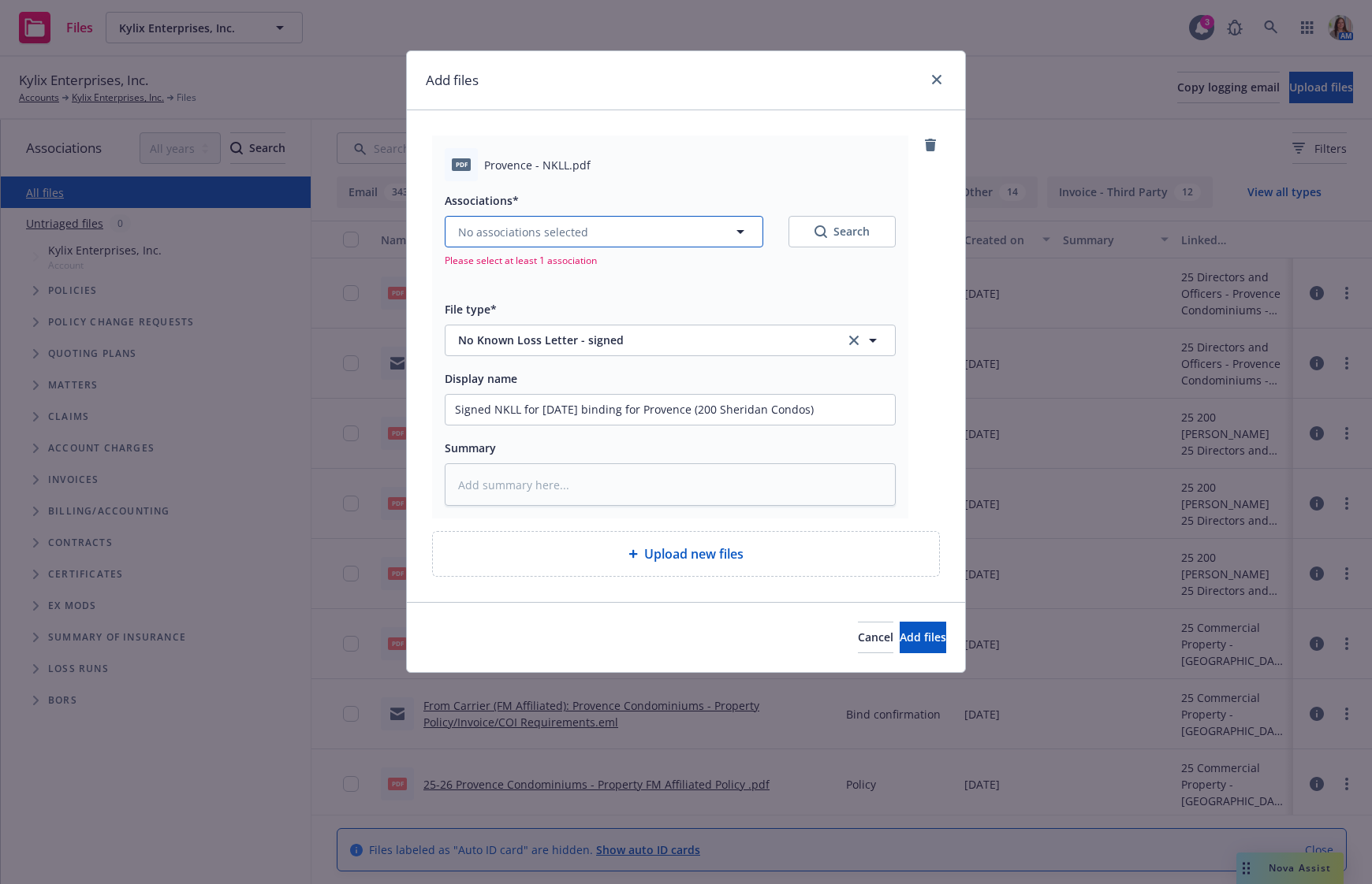
click at [587, 230] on button "No associations selected" at bounding box center [604, 232] width 319 height 32
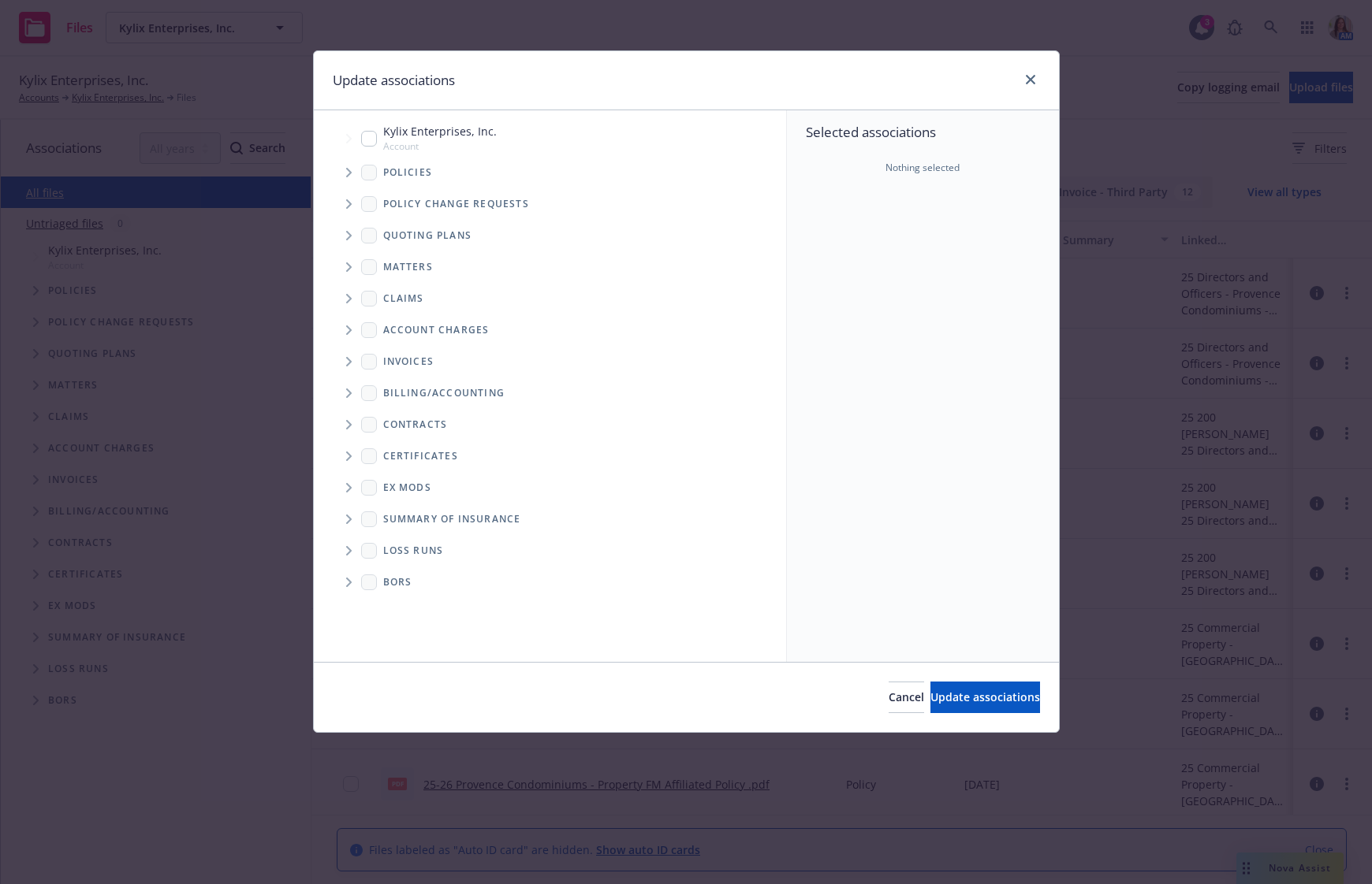
click at [346, 175] on icon "Tree Example" at bounding box center [348, 172] width 5 height 10
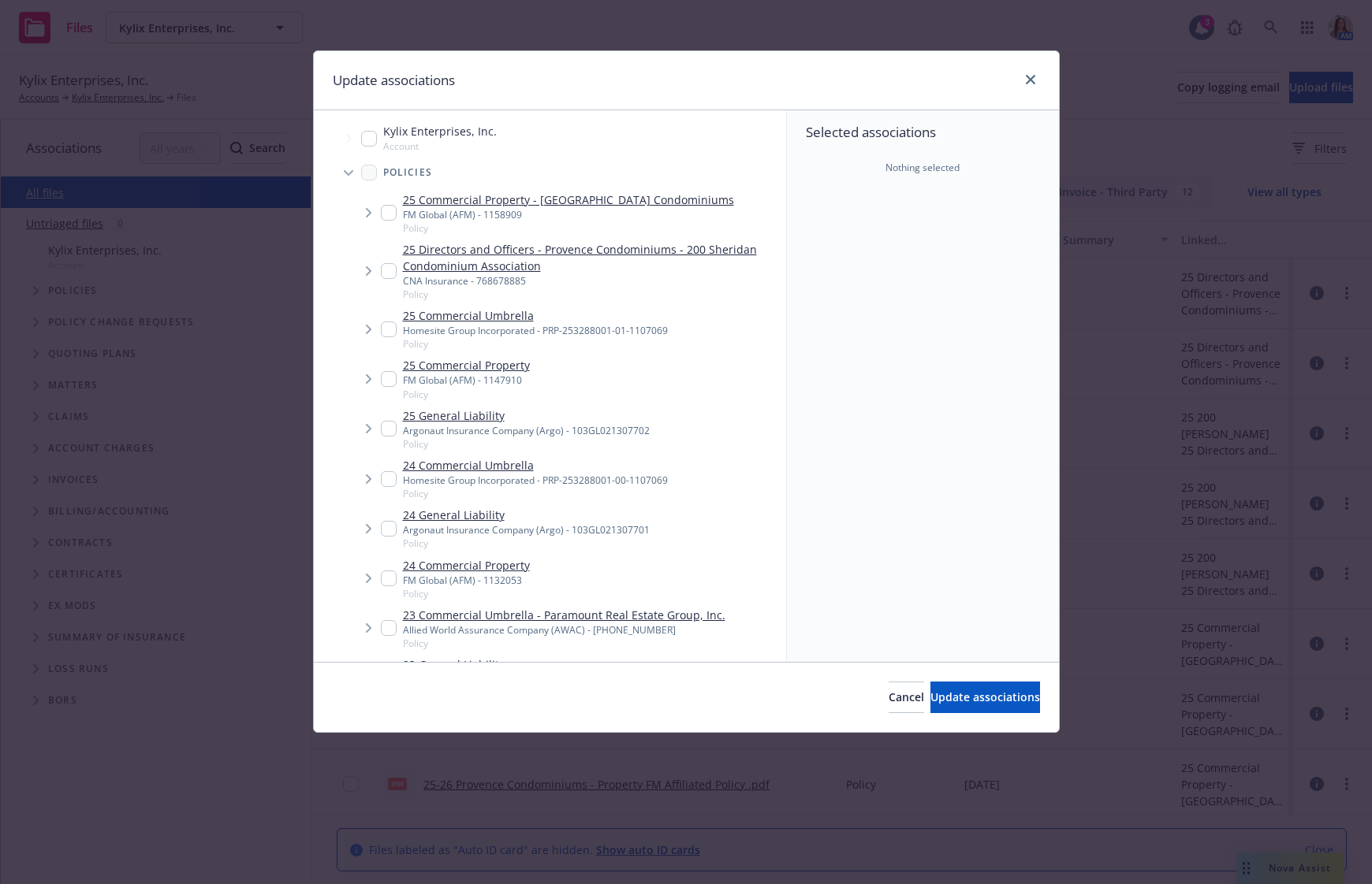
type textarea "x"
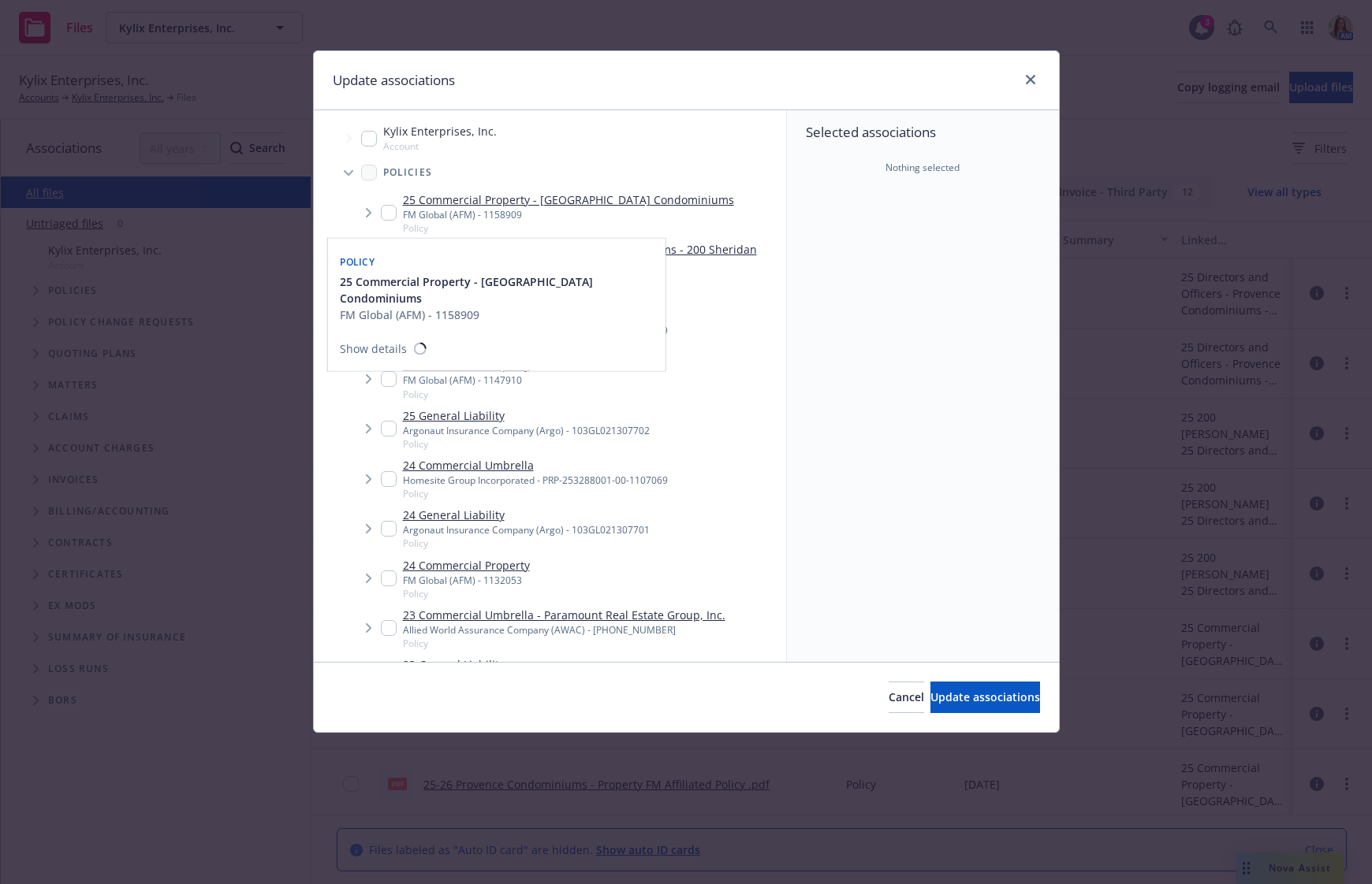
click at [390, 210] on input "Tree Example" at bounding box center [389, 213] width 16 height 16
checkbox input "true"
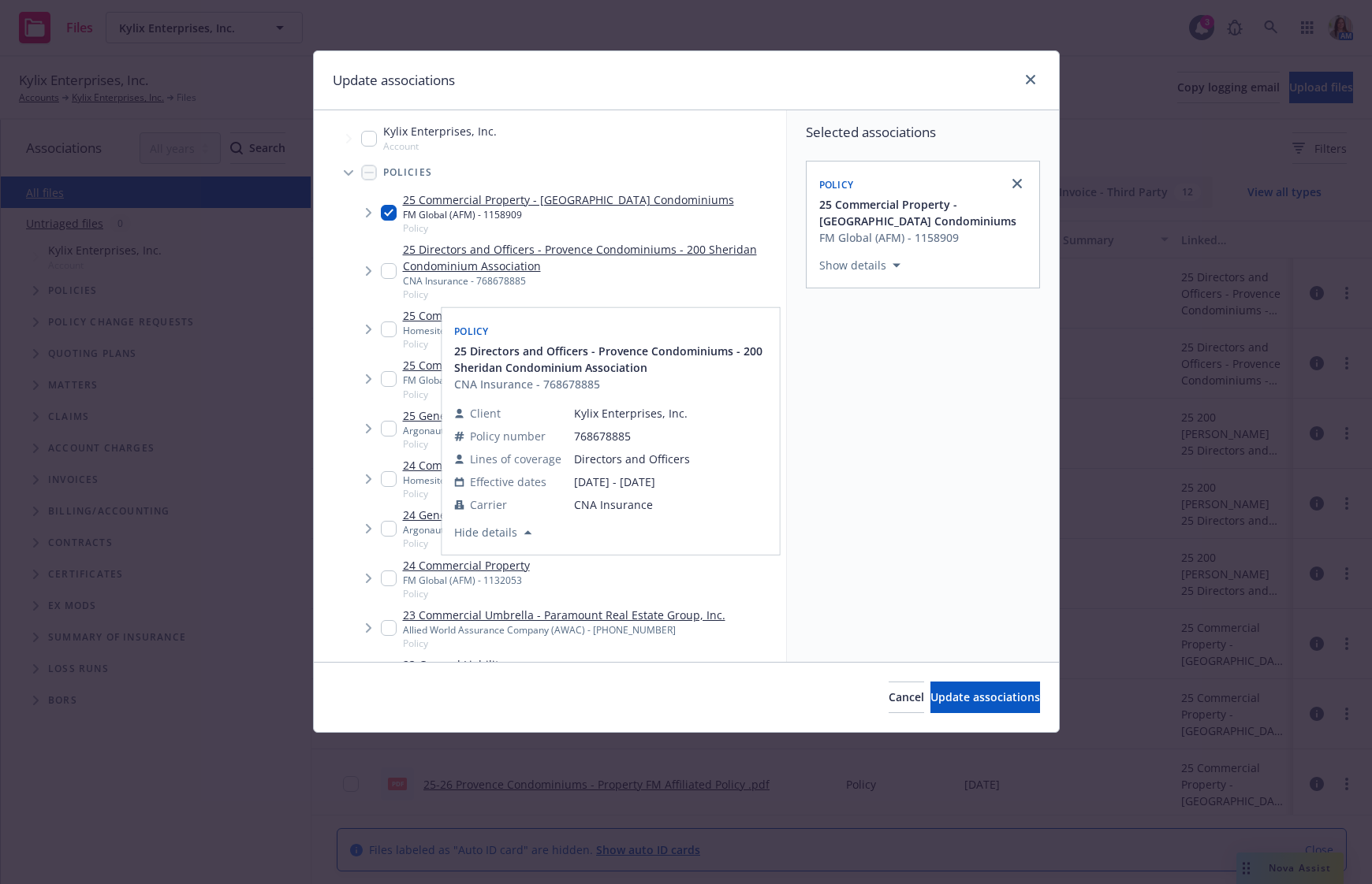
click at [384, 276] on input "Tree Example" at bounding box center [389, 271] width 16 height 16
checkbox input "true"
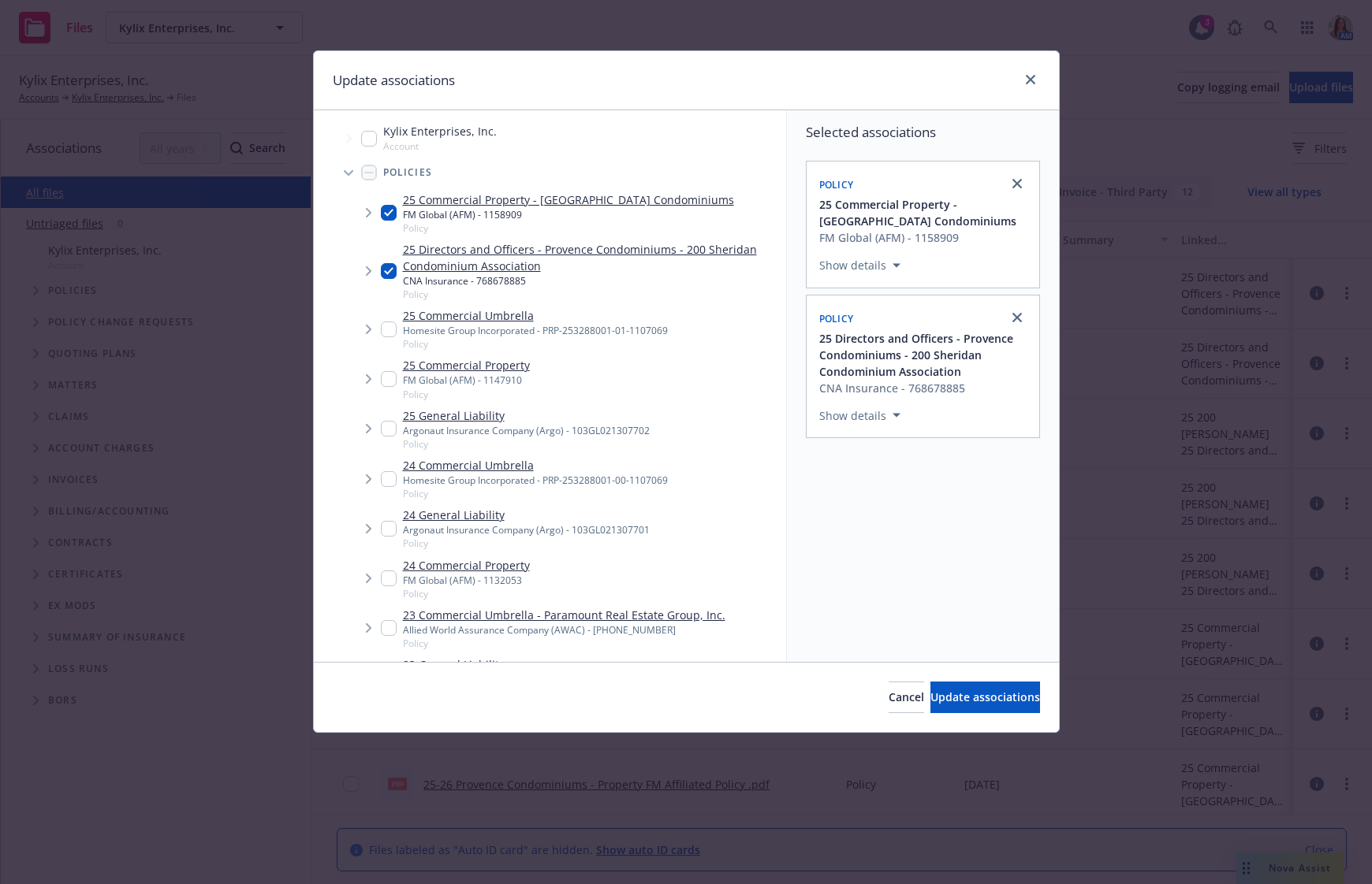
click at [391, 333] on input "Tree Example" at bounding box center [389, 329] width 16 height 16
checkbox input "true"
click at [381, 430] on input "Tree Example" at bounding box center [389, 429] width 16 height 16
checkbox input "true"
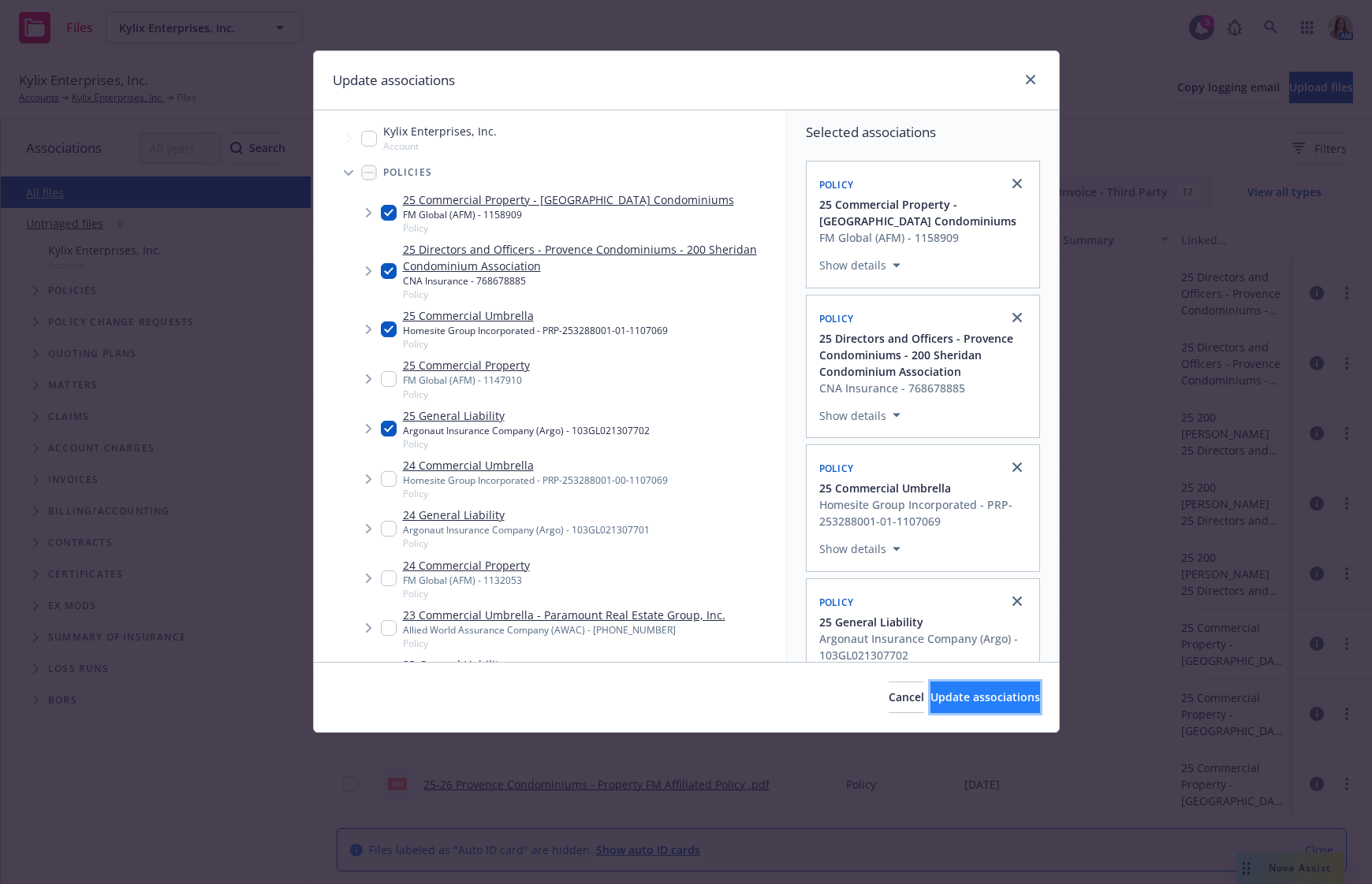
click at [945, 701] on span "Update associations" at bounding box center [984, 697] width 109 height 15
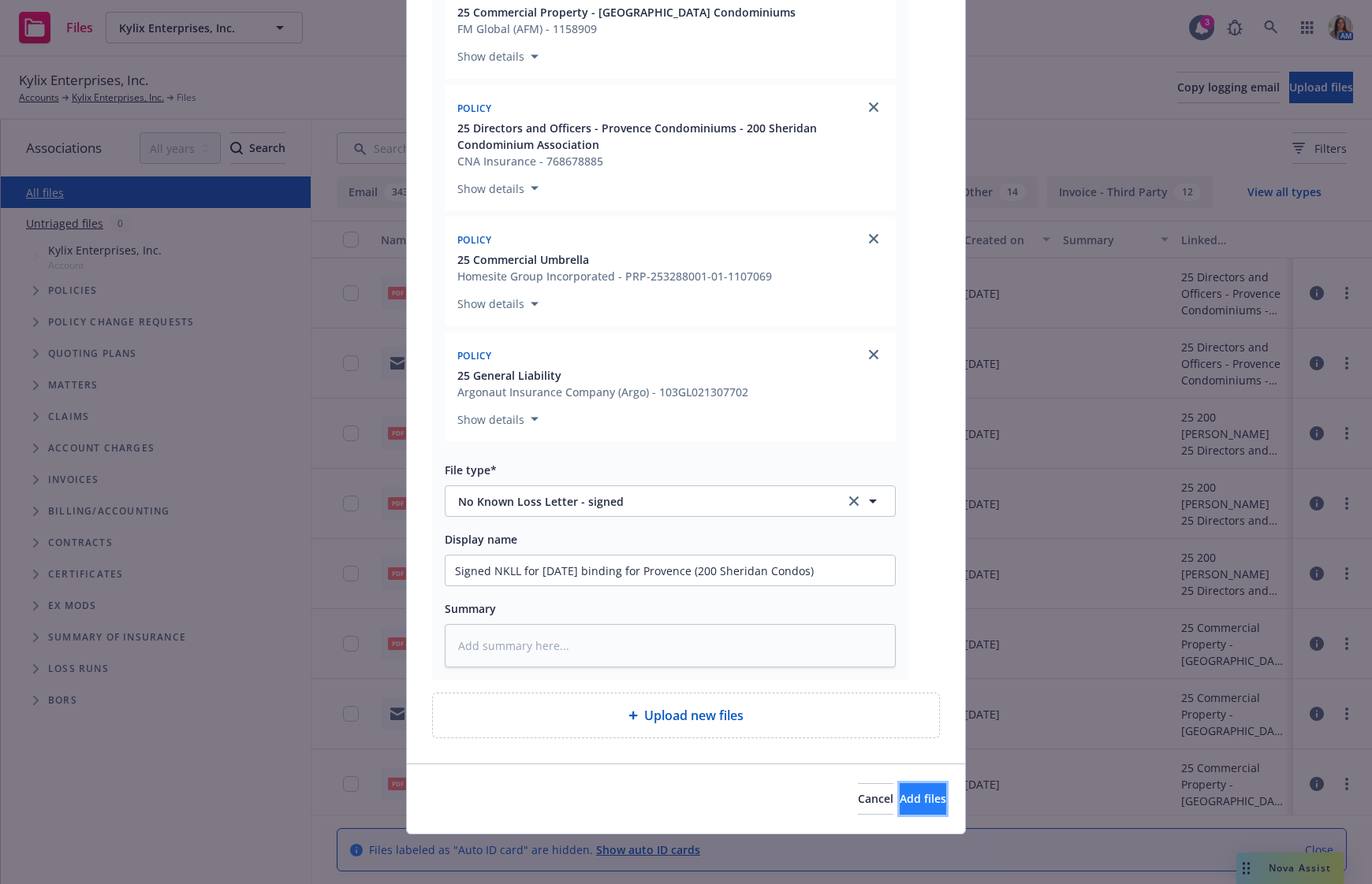
click at [899, 805] on button "Add files" at bounding box center [922, 799] width 46 height 32
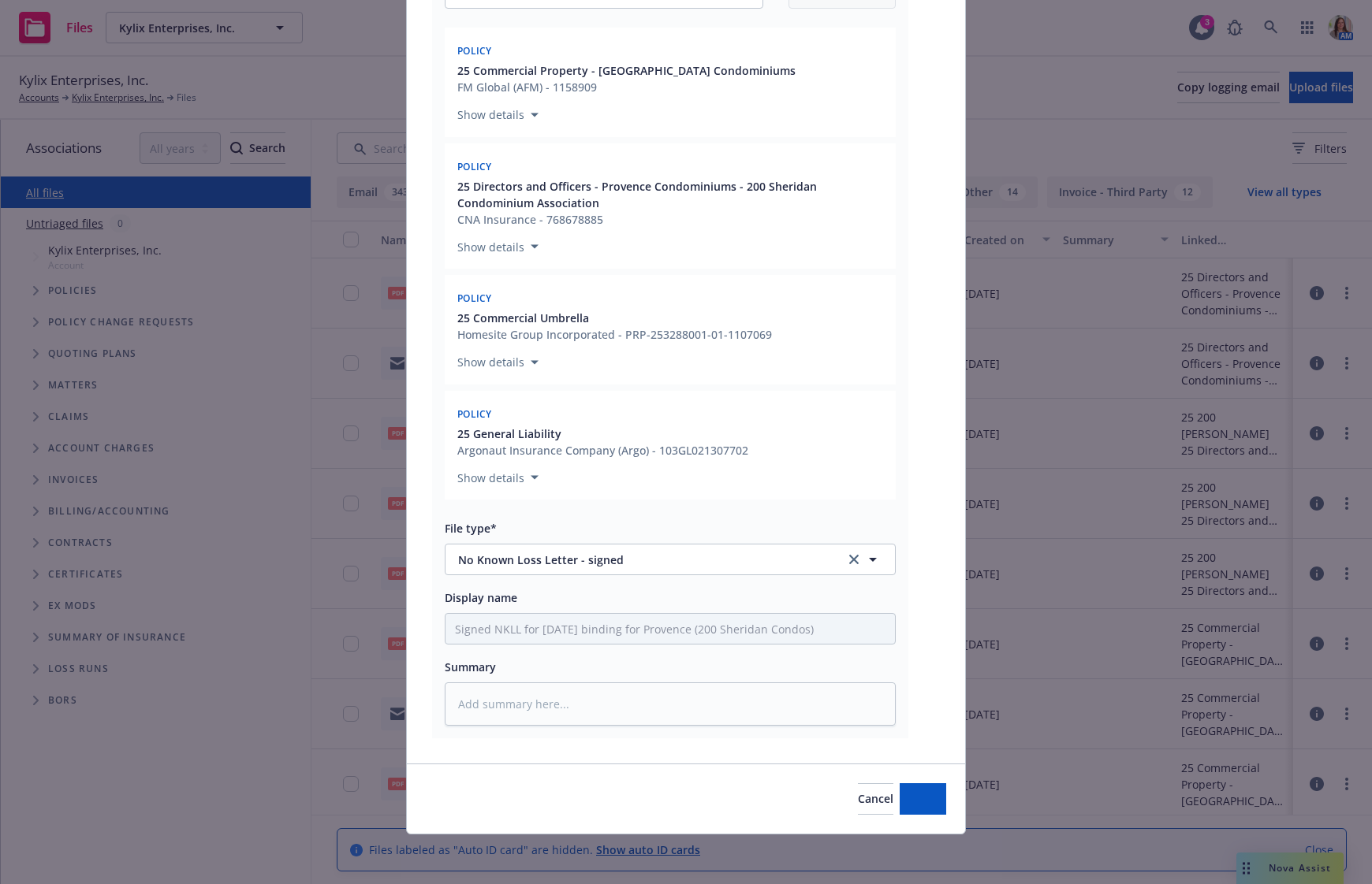
type textarea "x"
